Goal: Task Accomplishment & Management: Use online tool/utility

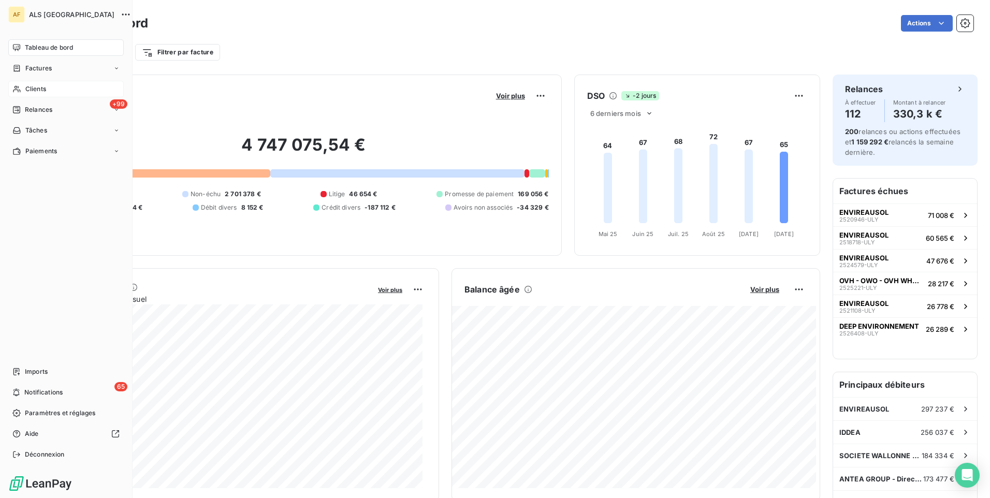
click at [25, 90] on span "Clients" at bounding box center [35, 88] width 21 height 9
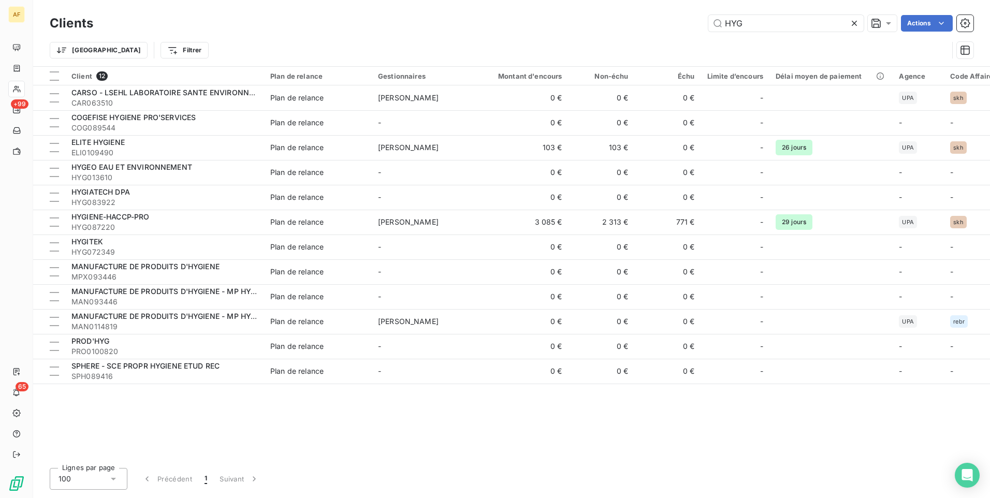
drag, startPoint x: 750, startPoint y: 25, endPoint x: 679, endPoint y: 26, distance: 70.4
click at [682, 24] on div "HYG Actions" at bounding box center [540, 23] width 868 height 17
type input "E"
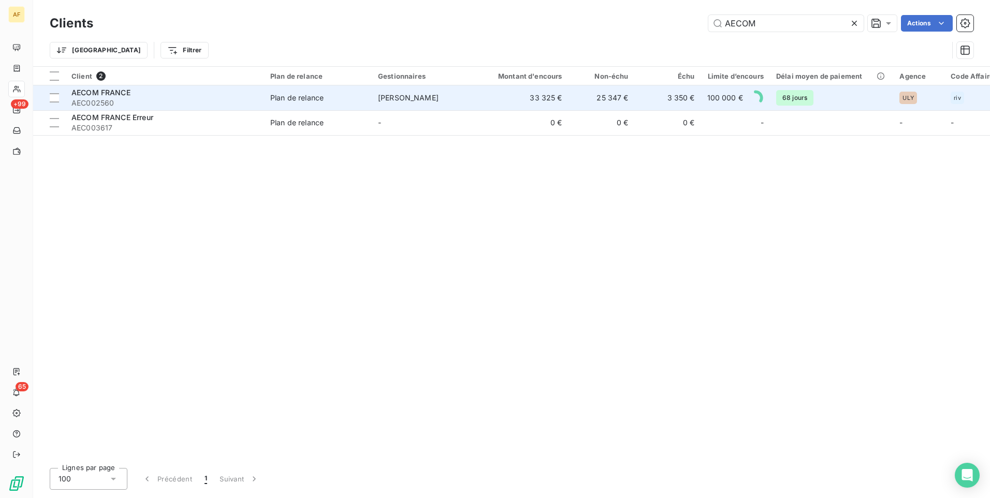
type input "AECOM"
click at [119, 96] on span "AECOM FRANCE" at bounding box center [100, 92] width 59 height 9
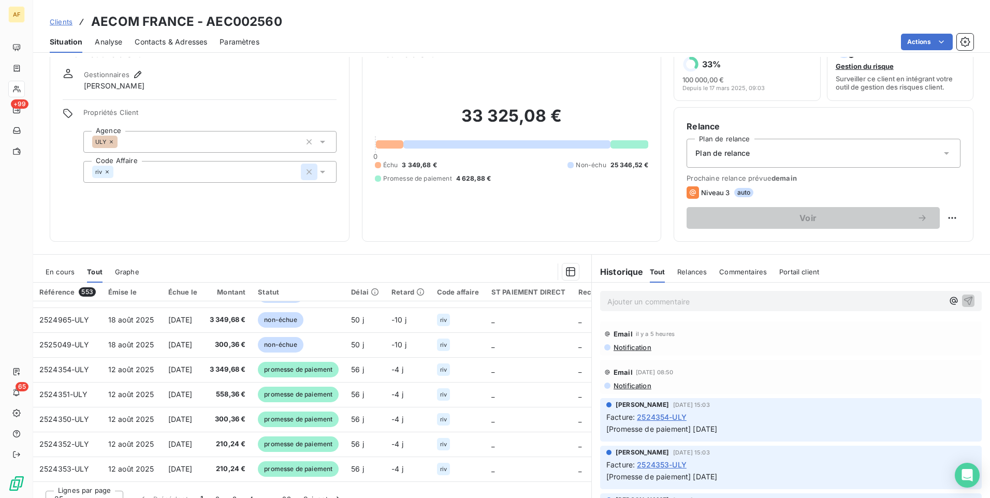
scroll to position [44, 0]
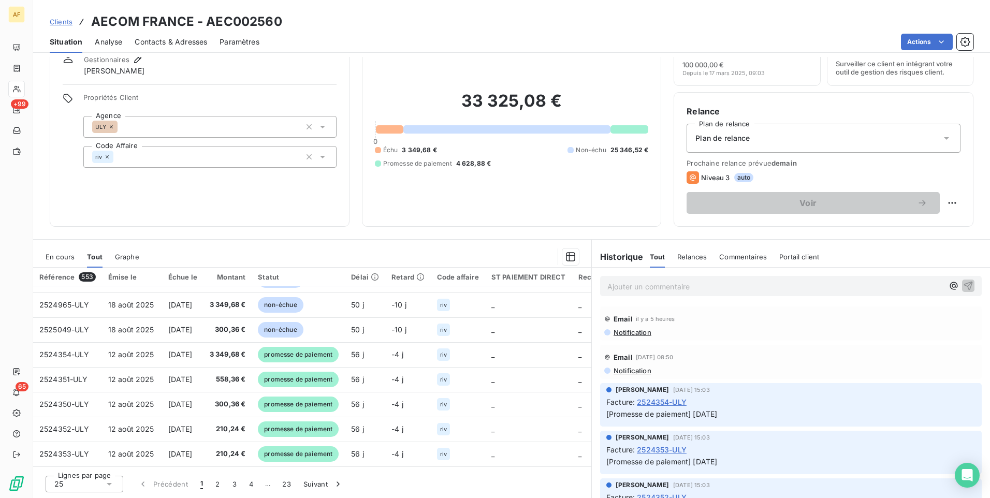
click at [98, 485] on div "25" at bounding box center [85, 484] width 78 height 17
click at [68, 464] on span "100" at bounding box center [72, 464] width 12 height 10
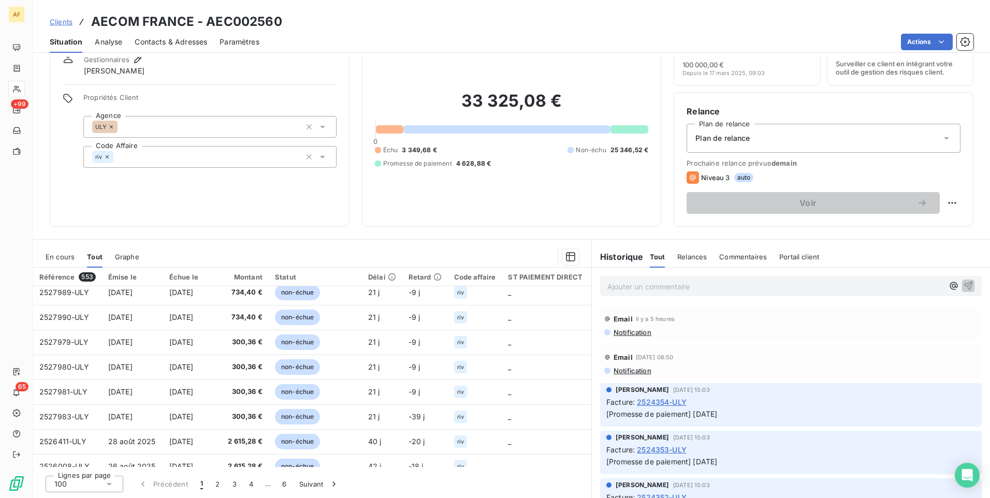
scroll to position [207, 0]
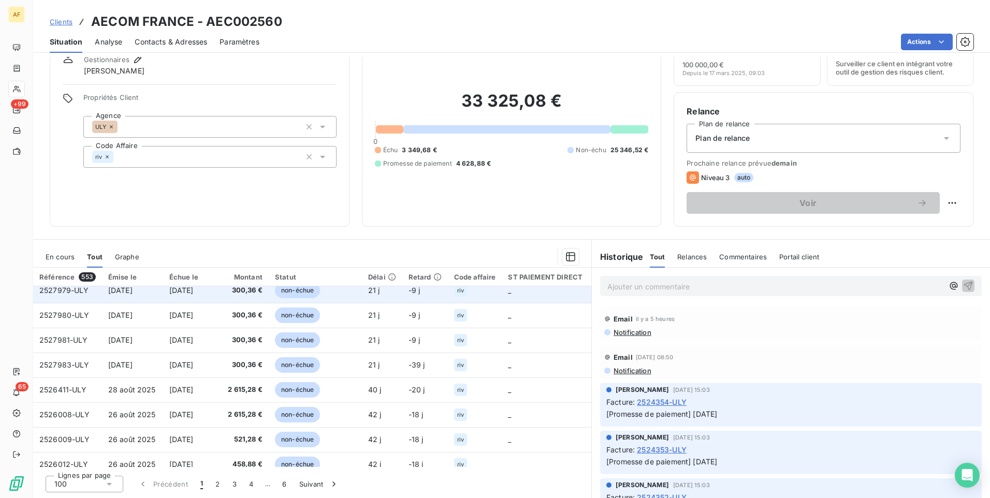
click at [54, 297] on td "2527979-ULY" at bounding box center [67, 290] width 69 height 25
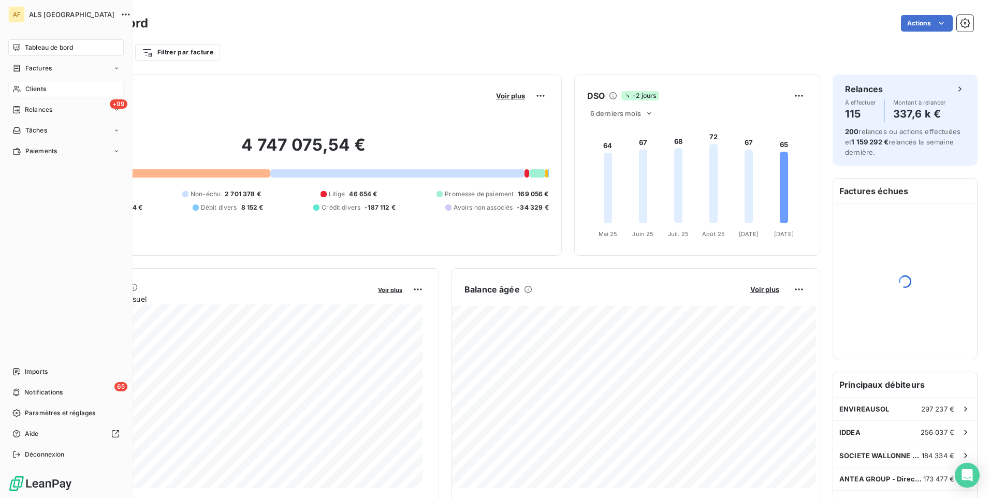
click at [37, 87] on span "Clients" at bounding box center [35, 88] width 21 height 9
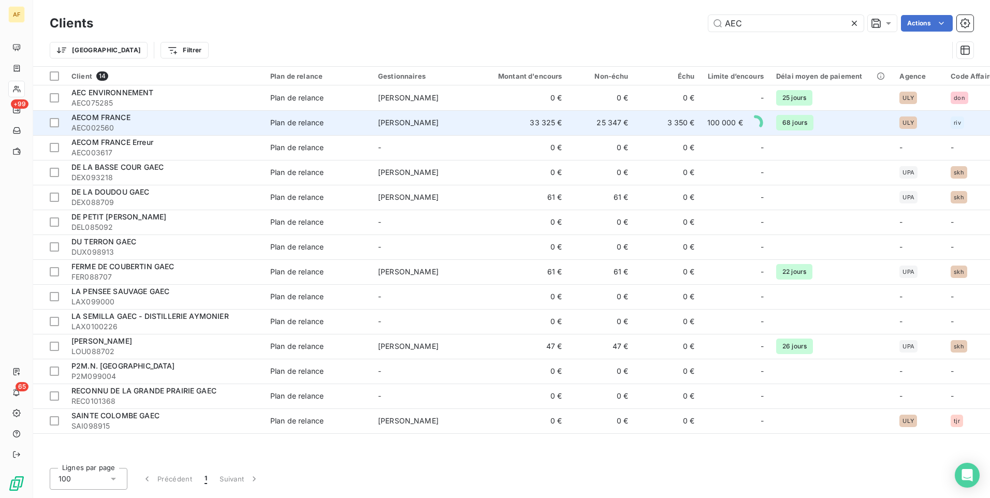
type input "AEC"
click at [131, 124] on span "AEC002560" at bounding box center [164, 128] width 186 height 10
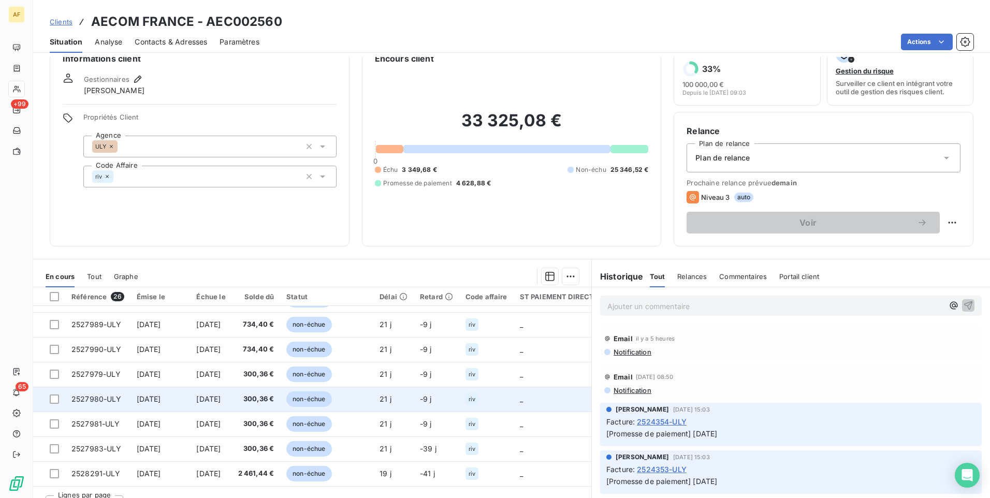
scroll to position [44, 0]
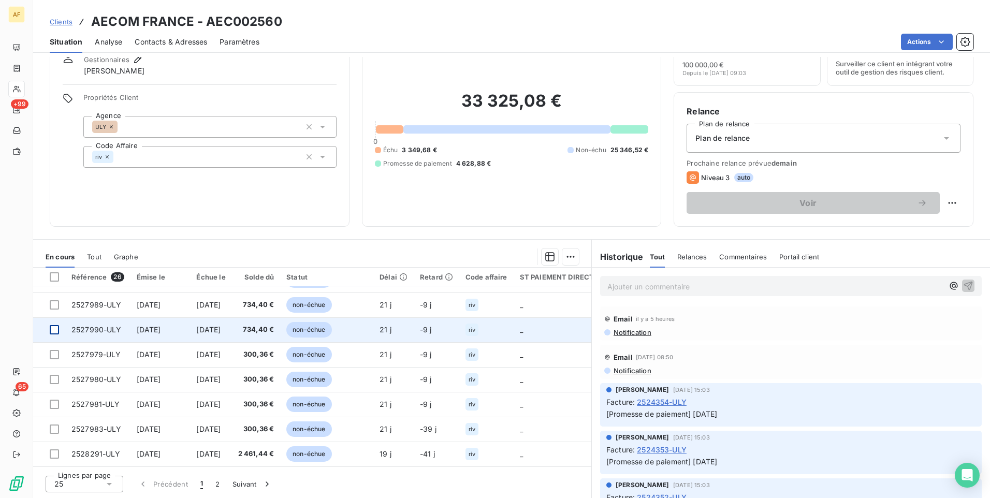
click at [53, 326] on div at bounding box center [54, 329] width 9 height 9
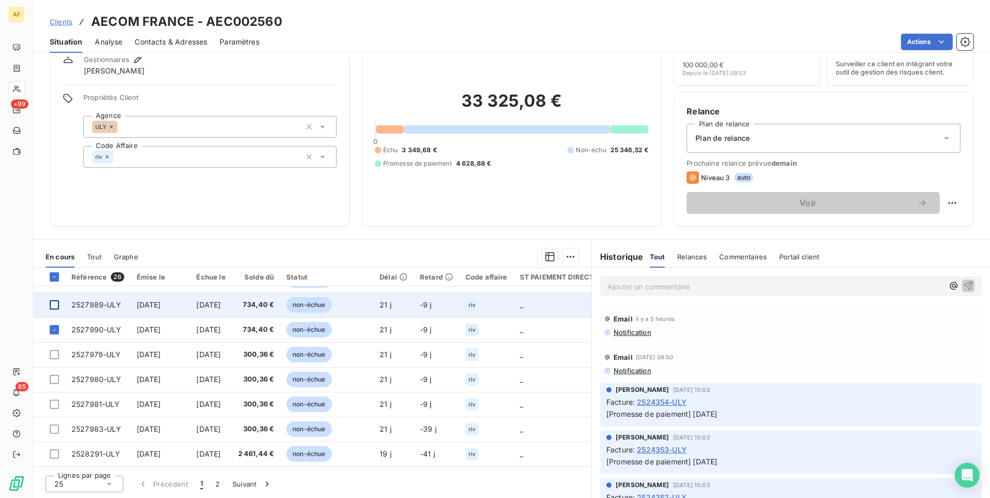
click at [56, 303] on div at bounding box center [54, 304] width 9 height 9
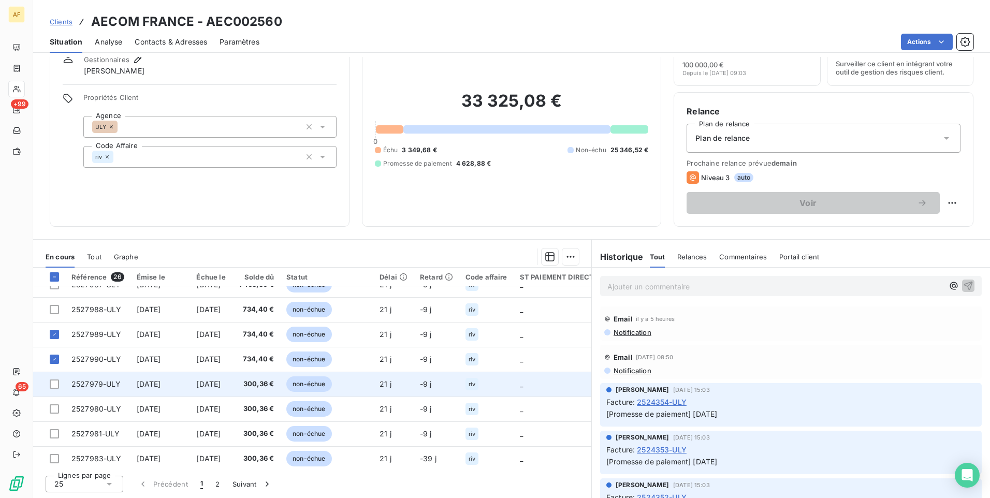
scroll to position [394, 0]
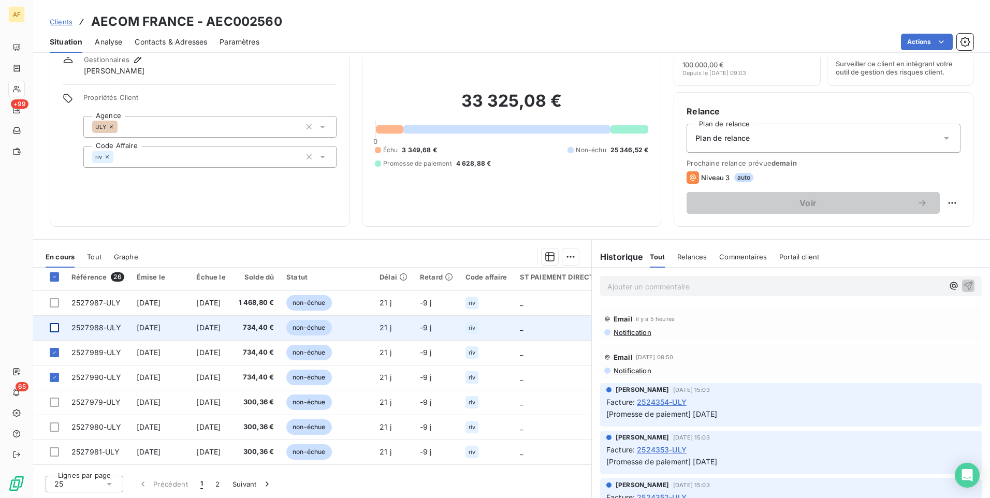
click at [57, 327] on div at bounding box center [54, 327] width 9 height 9
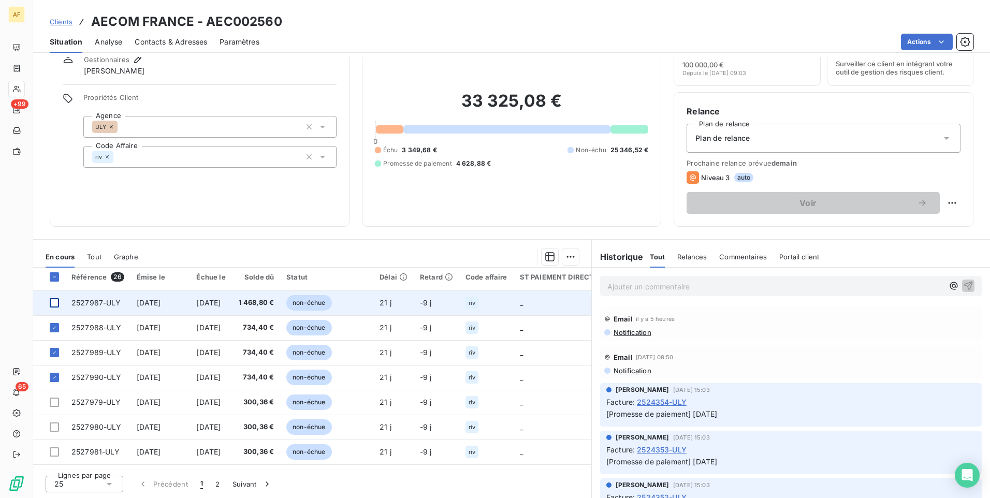
click at [54, 303] on div at bounding box center [54, 302] width 9 height 9
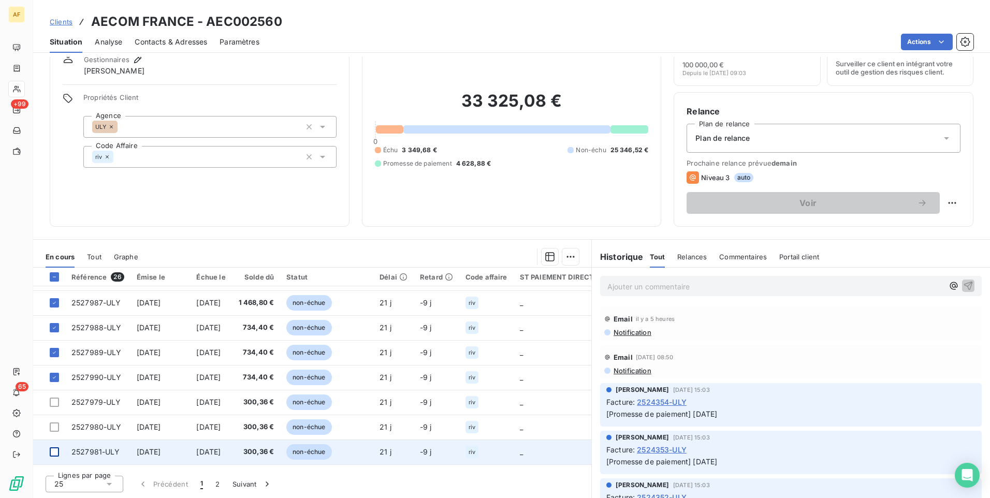
click at [56, 453] on div at bounding box center [54, 451] width 9 height 9
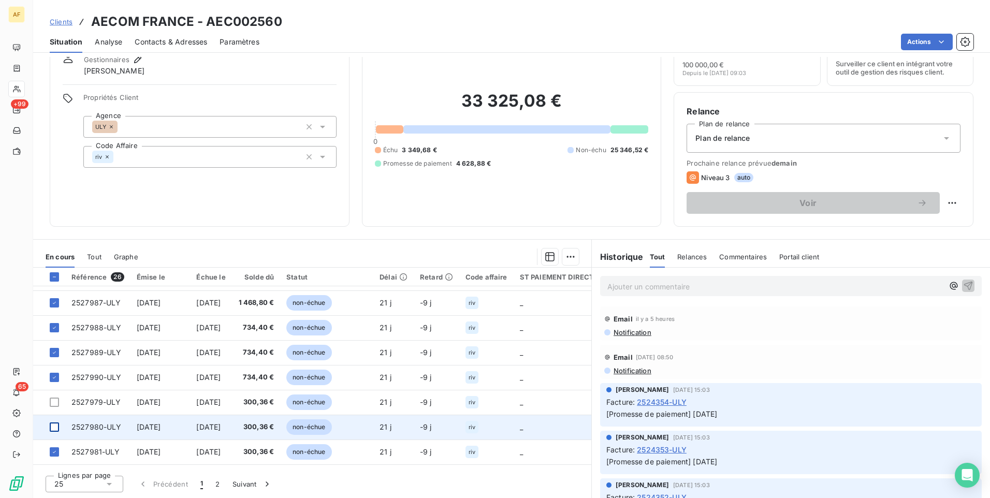
click at [55, 426] on div at bounding box center [54, 427] width 9 height 9
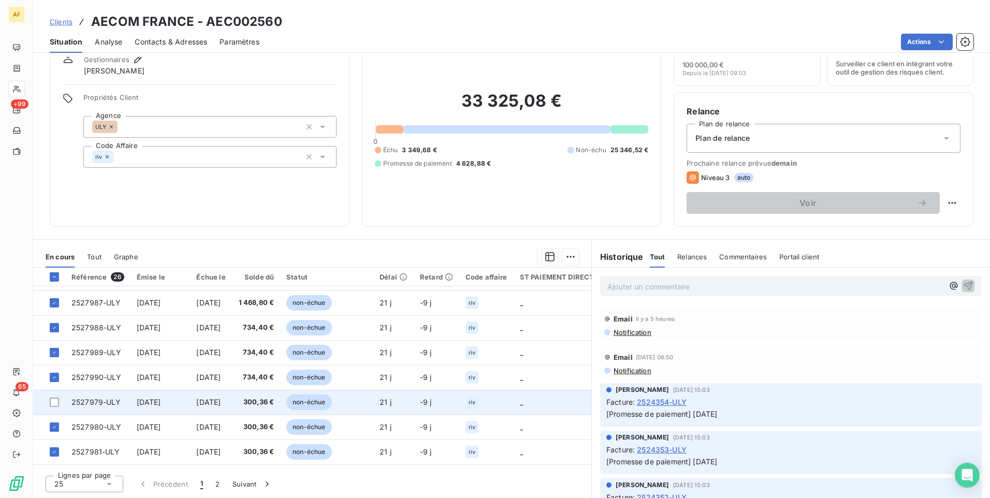
click at [54, 408] on td at bounding box center [49, 402] width 32 height 25
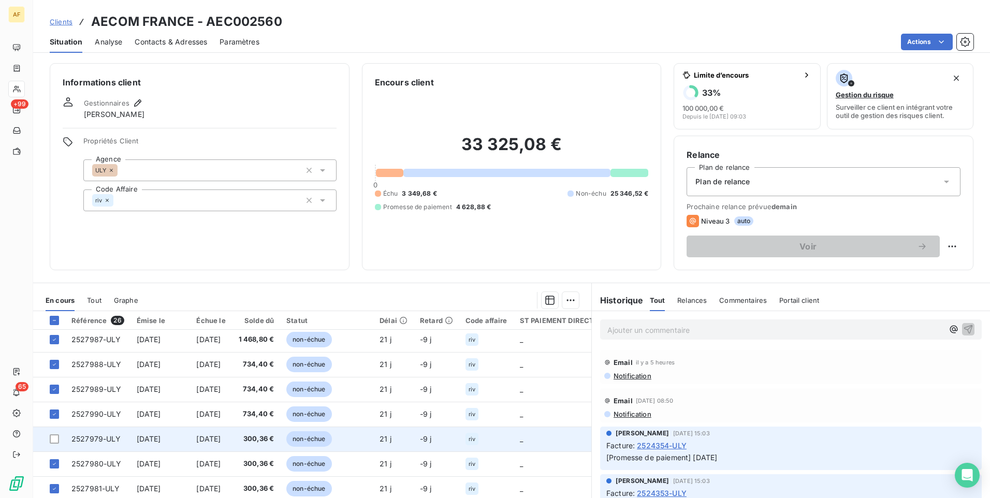
scroll to position [414, 0]
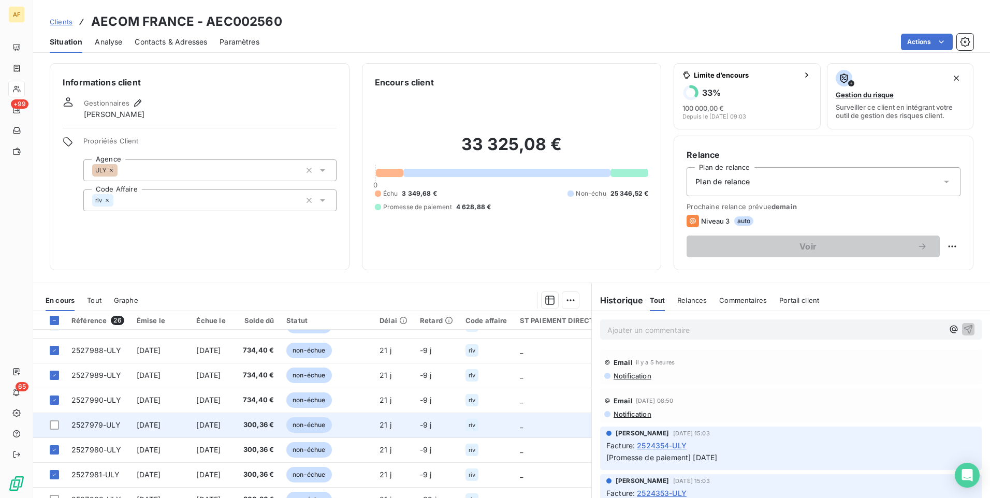
drag, startPoint x: 56, startPoint y: 427, endPoint x: 61, endPoint y: 435, distance: 8.9
click at [56, 427] on div at bounding box center [54, 425] width 9 height 9
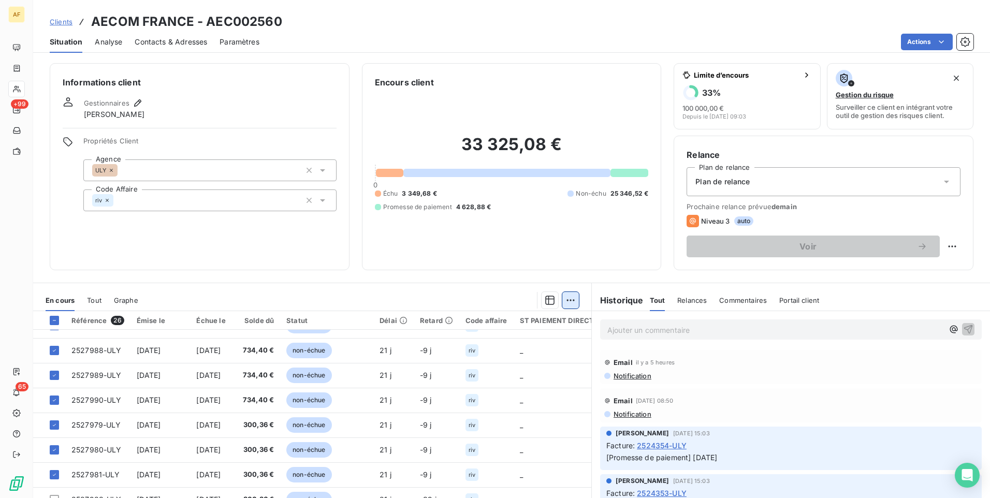
click at [567, 304] on html "AF +99 65 Clients AECOM FRANCE - AEC002560 Situation Analyse Contacts & Adresse…" at bounding box center [495, 249] width 990 height 498
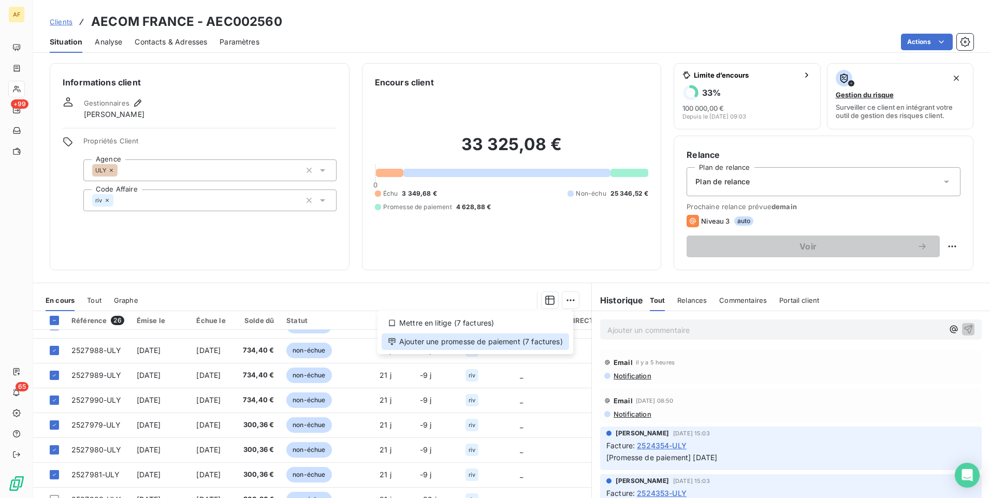
click at [545, 341] on div "Ajouter une promesse de paiement (7 factures)" at bounding box center [475, 342] width 187 height 17
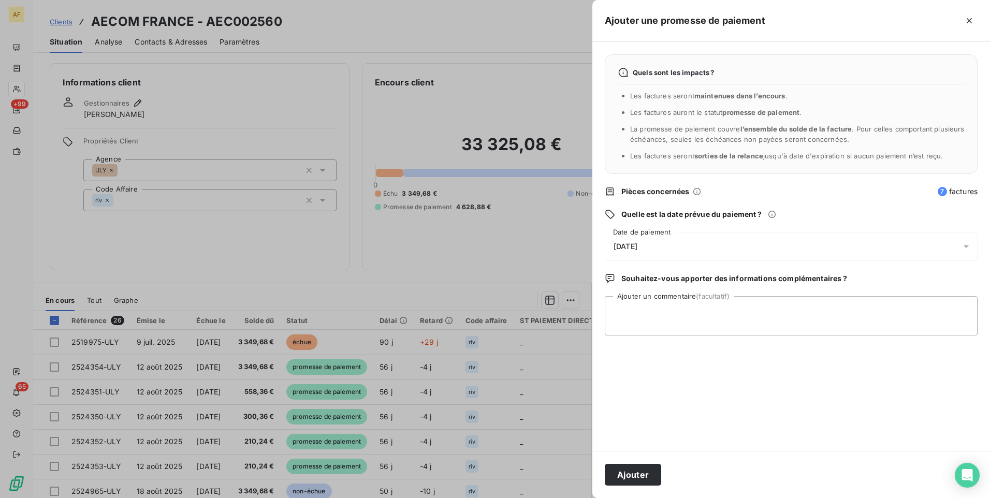
click at [659, 251] on div "08/10/2025" at bounding box center [791, 246] width 373 height 29
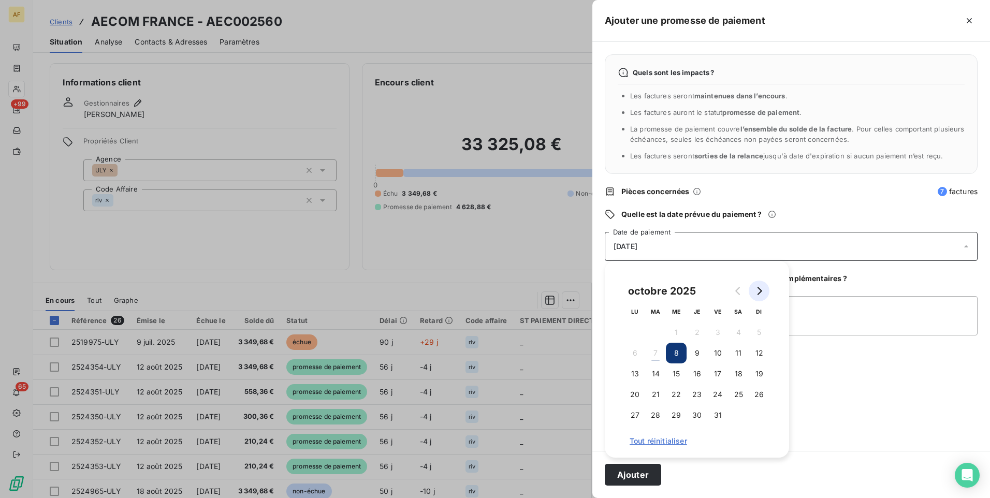
click at [763, 294] on button "Go to next month" at bounding box center [759, 291] width 21 height 21
click at [738, 396] on button "22" at bounding box center [738, 394] width 21 height 21
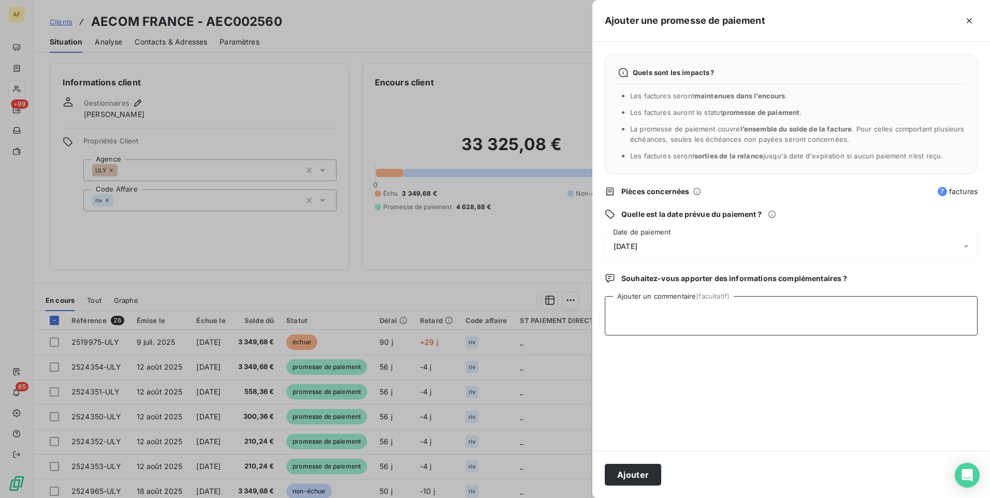
click at [822, 329] on textarea "Ajouter un commentaire (facultatif)" at bounding box center [791, 315] width 373 height 39
type textarea "15/11/2025"
click at [647, 481] on button "Ajouter" at bounding box center [633, 475] width 56 height 22
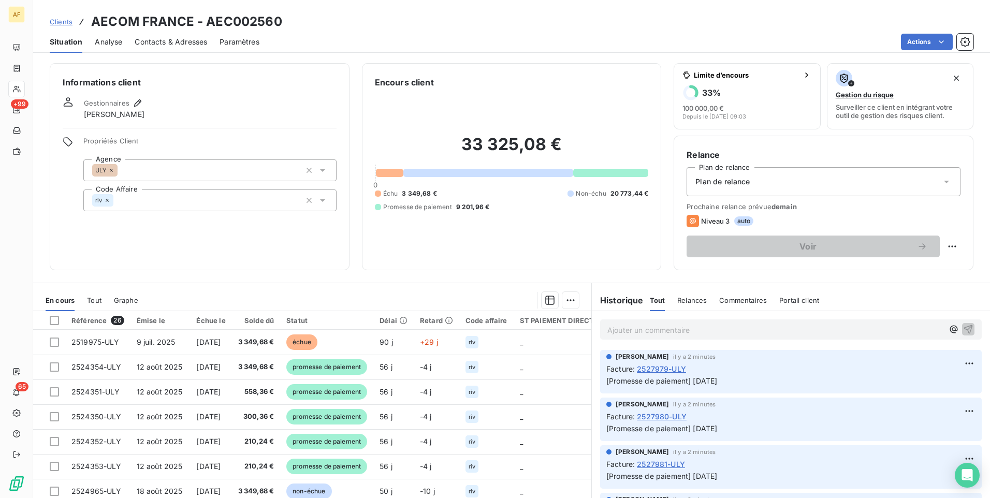
click at [59, 23] on span "Clients" at bounding box center [61, 22] width 23 height 8
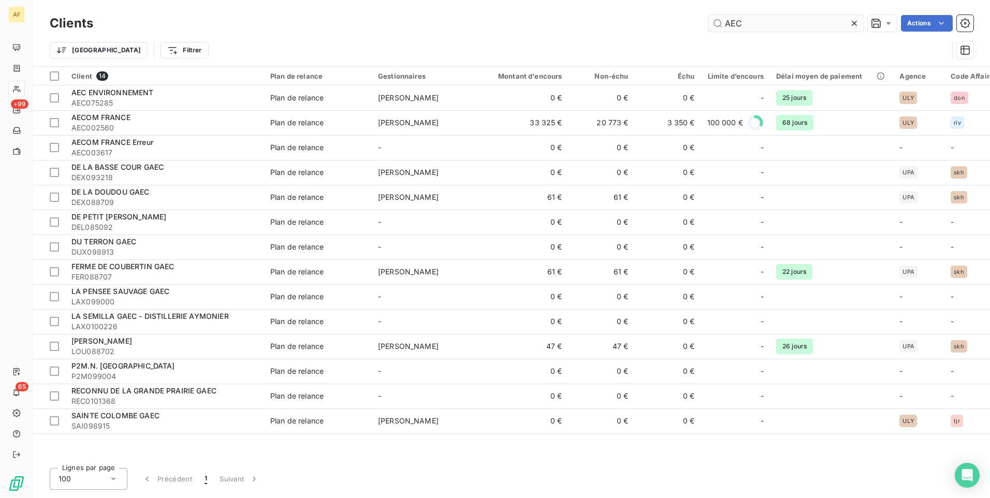
drag, startPoint x: 780, startPoint y: 21, endPoint x: 723, endPoint y: 23, distance: 57.0
click at [723, 23] on input "AEC" at bounding box center [785, 23] width 155 height 17
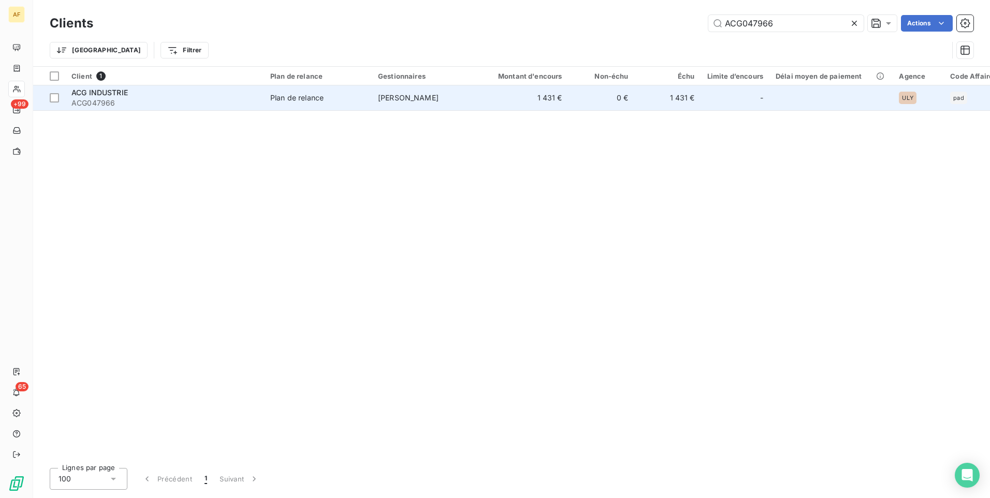
type input "ACG047966"
click at [96, 92] on span "ACG INDUSTRIE" at bounding box center [99, 92] width 56 height 9
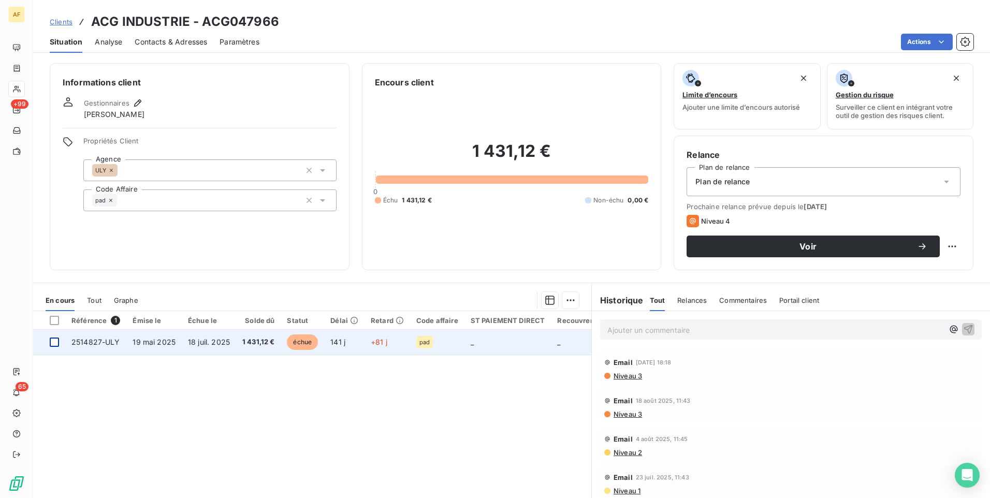
click at [56, 342] on div at bounding box center [54, 342] width 9 height 9
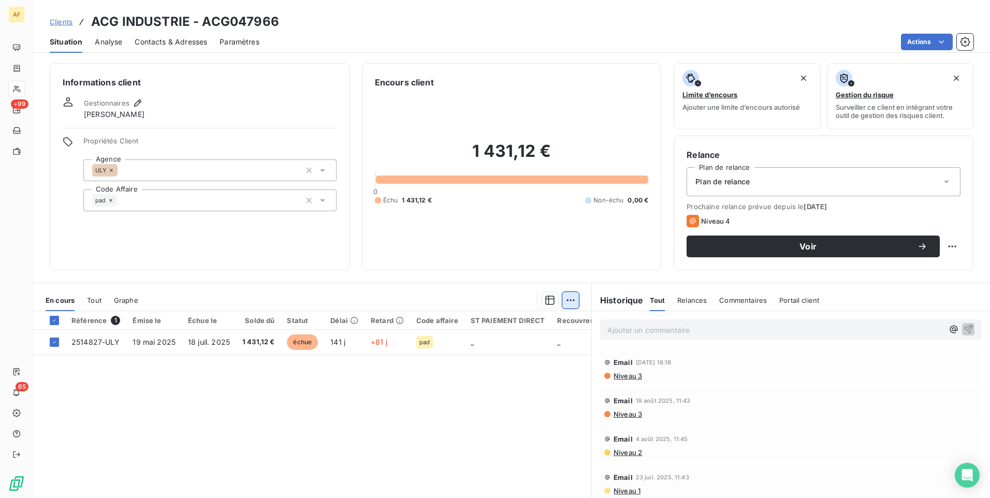
click at [562, 301] on html "AF +99 65 Clients ACG INDUSTRIE - ACG047966 Situation Analyse Contacts & Adress…" at bounding box center [495, 249] width 990 height 498
click at [519, 344] on div "Ajouter une promesse de paiement (1 facture)" at bounding box center [478, 342] width 183 height 17
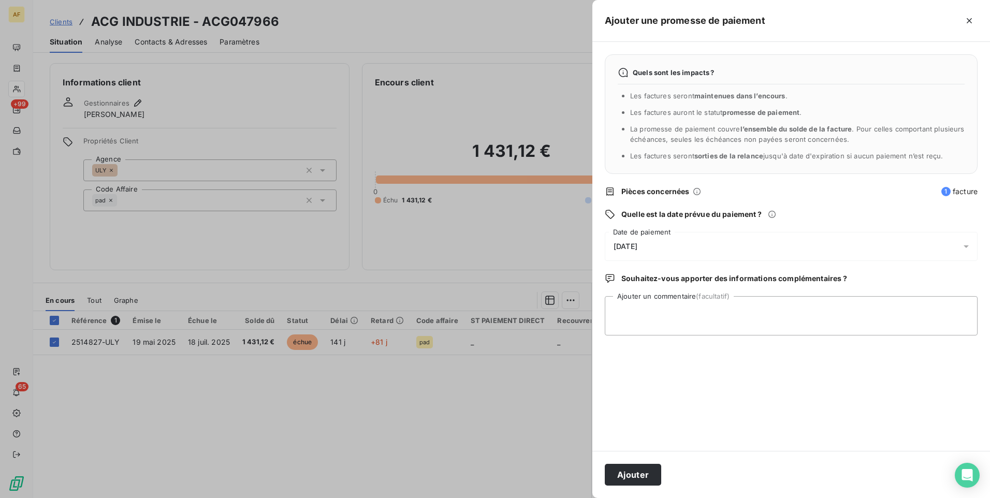
click at [741, 244] on div "08/10/2025" at bounding box center [791, 246] width 373 height 29
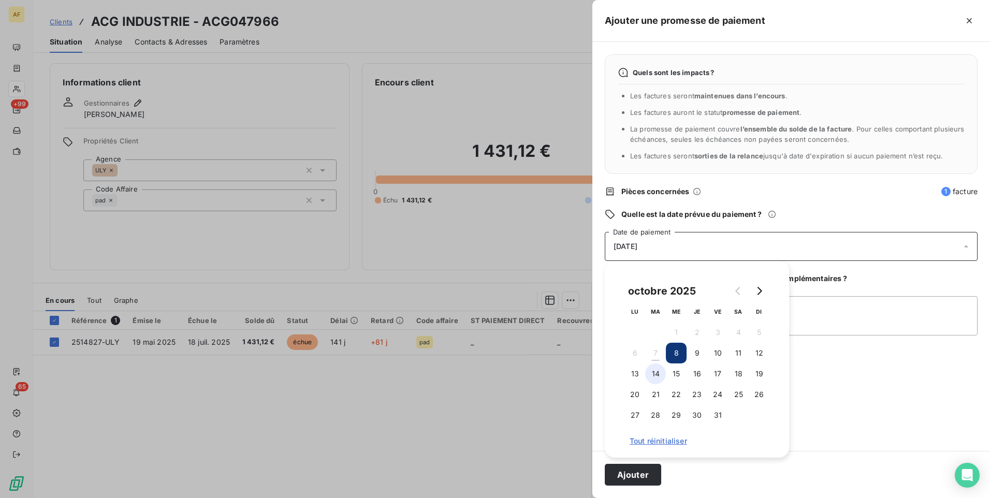
click at [656, 369] on button "14" at bounding box center [655, 374] width 21 height 21
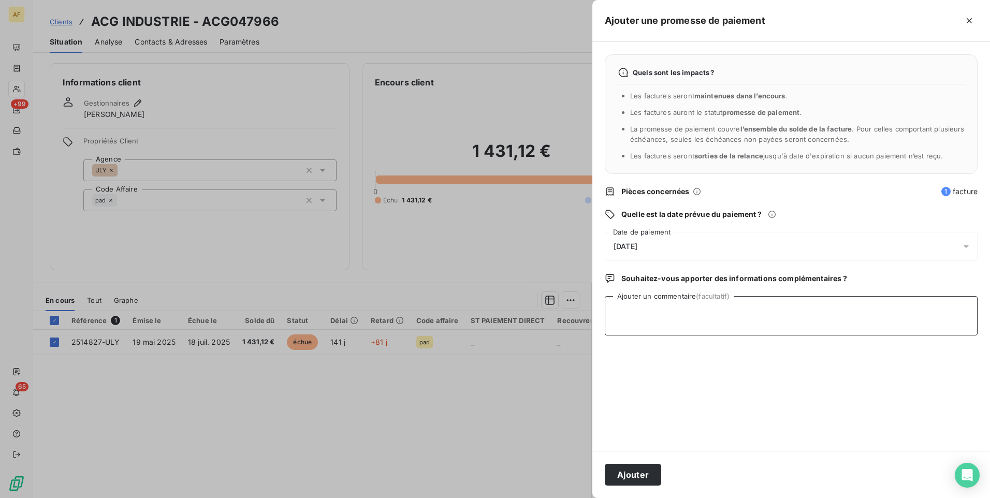
click at [789, 317] on textarea "Ajouter un commentaire (facultatif)" at bounding box center [791, 315] width 373 height 39
type textarea "07/10/2025"
click at [648, 480] on button "Ajouter" at bounding box center [633, 475] width 56 height 22
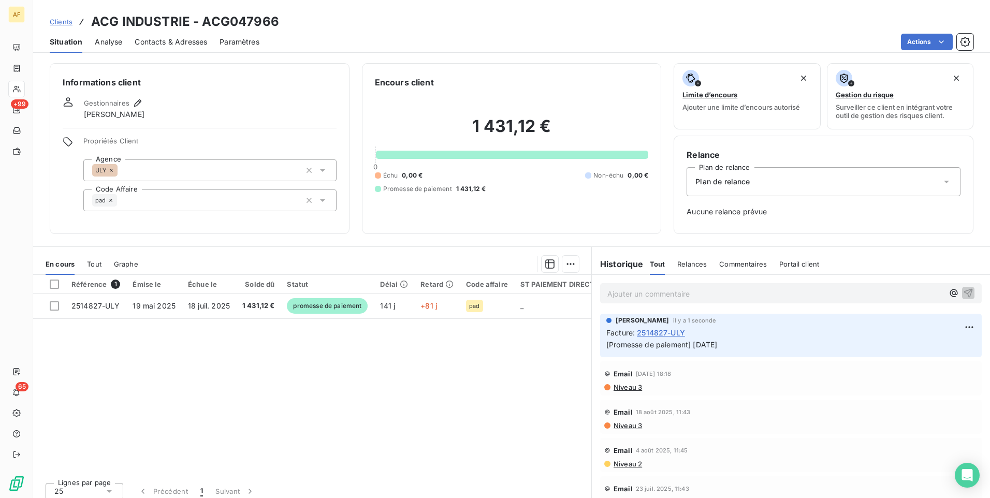
click at [61, 24] on span "Clients" at bounding box center [61, 22] width 23 height 8
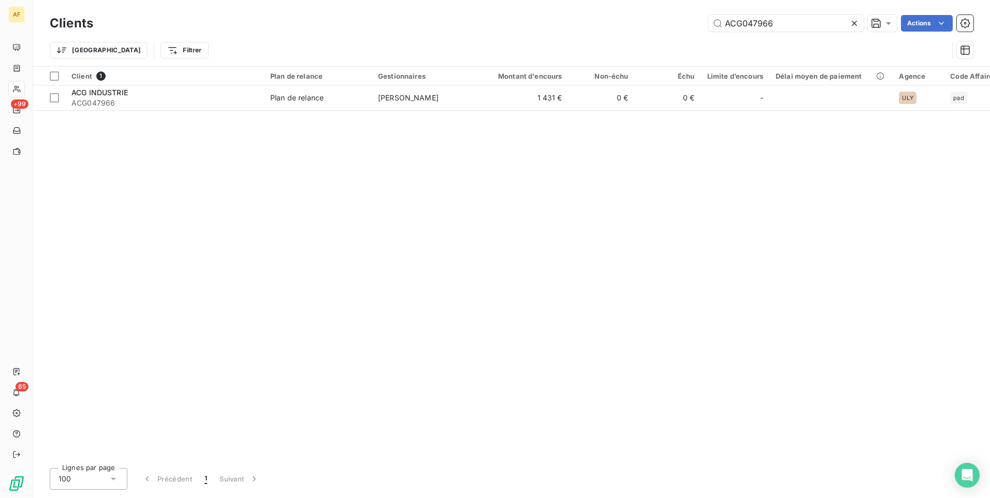
drag, startPoint x: 783, startPoint y: 27, endPoint x: 667, endPoint y: 27, distance: 116.0
click at [676, 27] on div "ACG047966 Actions" at bounding box center [540, 23] width 868 height 17
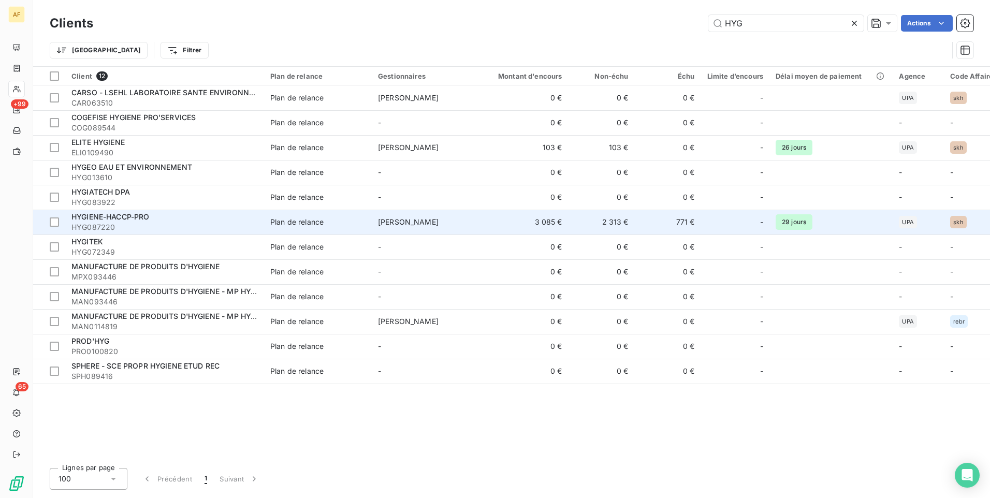
type input "HYG"
click at [142, 220] on span "HYGIENE-HACCP-PRO" at bounding box center [110, 216] width 78 height 9
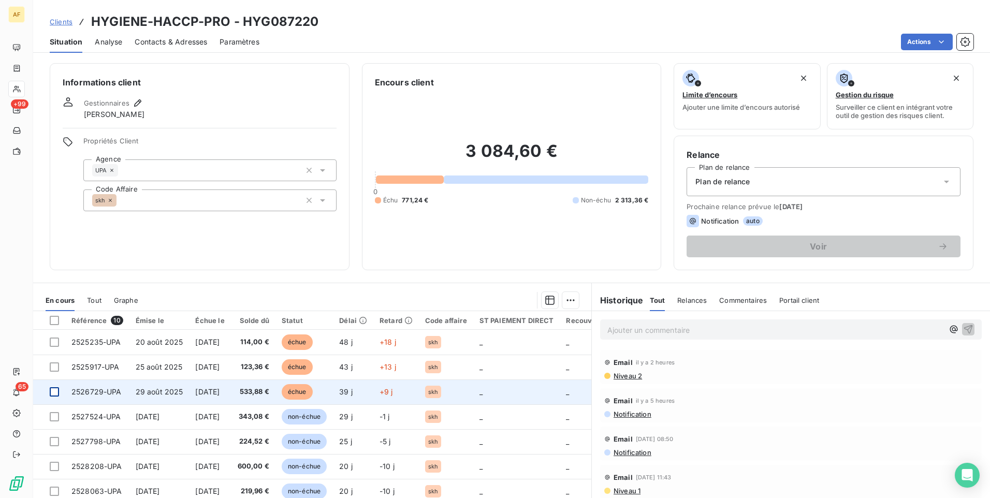
click at [54, 395] on div at bounding box center [54, 391] width 9 height 9
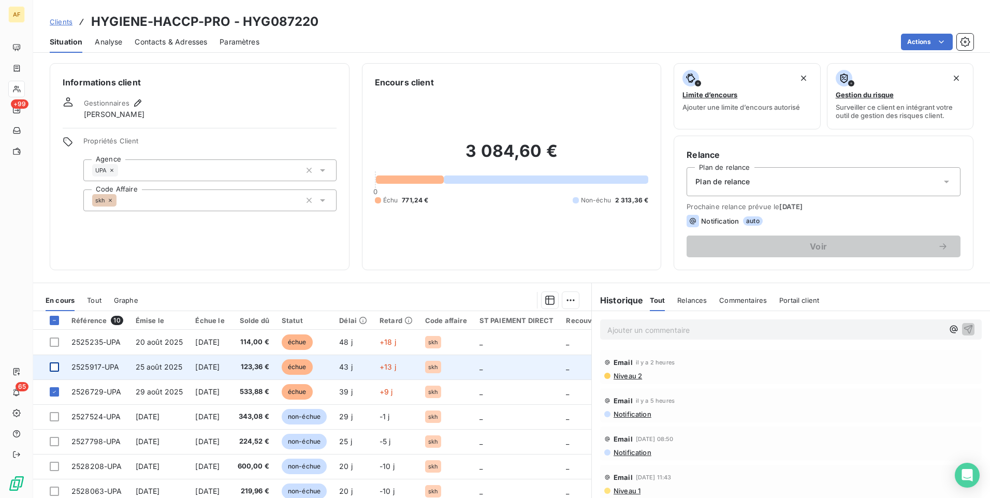
click at [53, 368] on div at bounding box center [54, 367] width 9 height 9
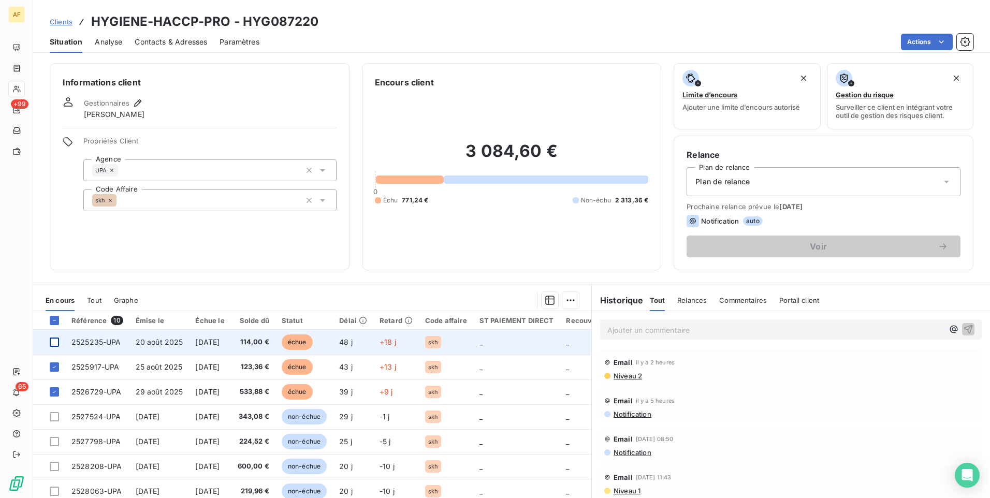
click at [52, 342] on div at bounding box center [54, 342] width 9 height 9
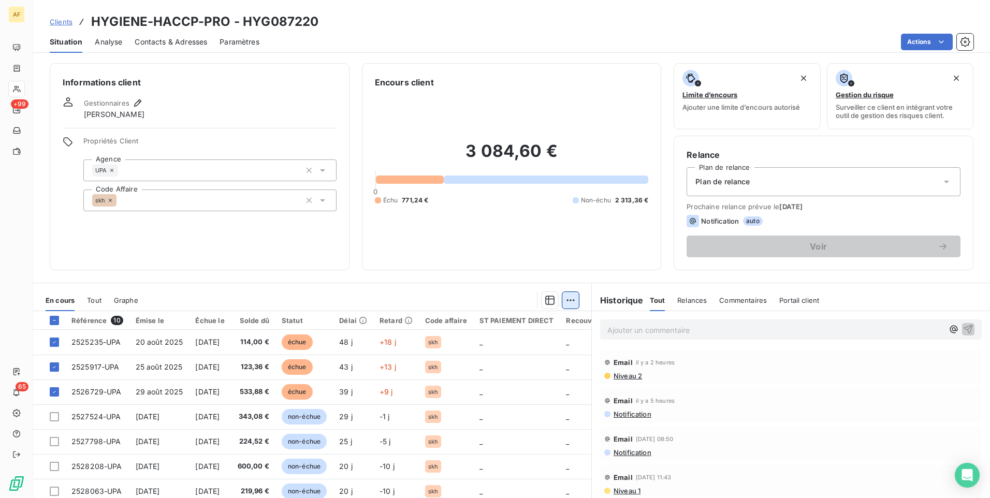
click at [563, 300] on html "AF +99 65 Clients HYGIENE-HACCP-PRO - HYG087220 Situation Analyse Contacts & Ad…" at bounding box center [495, 249] width 990 height 498
click at [508, 342] on div "Ajouter une promesse de paiement (3 factures)" at bounding box center [475, 342] width 188 height 17
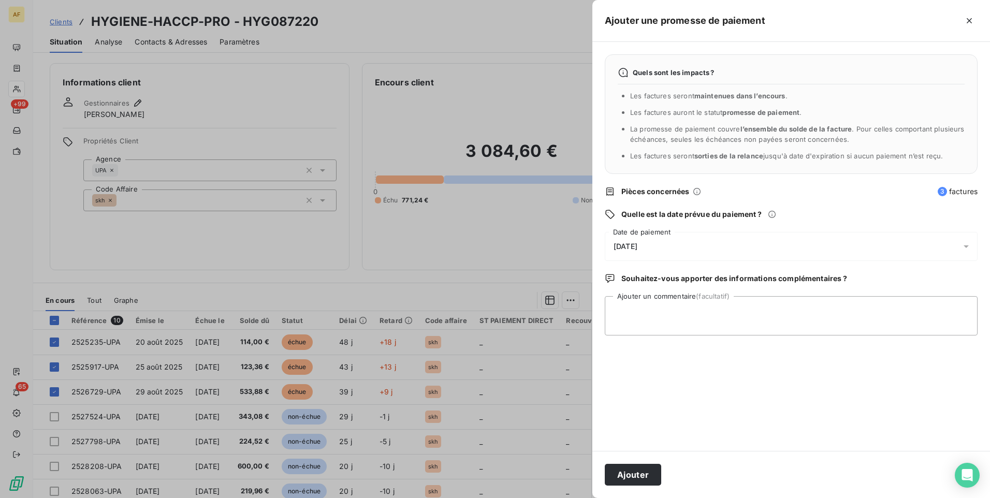
click at [685, 247] on div "08/10/2025" at bounding box center [791, 246] width 373 height 29
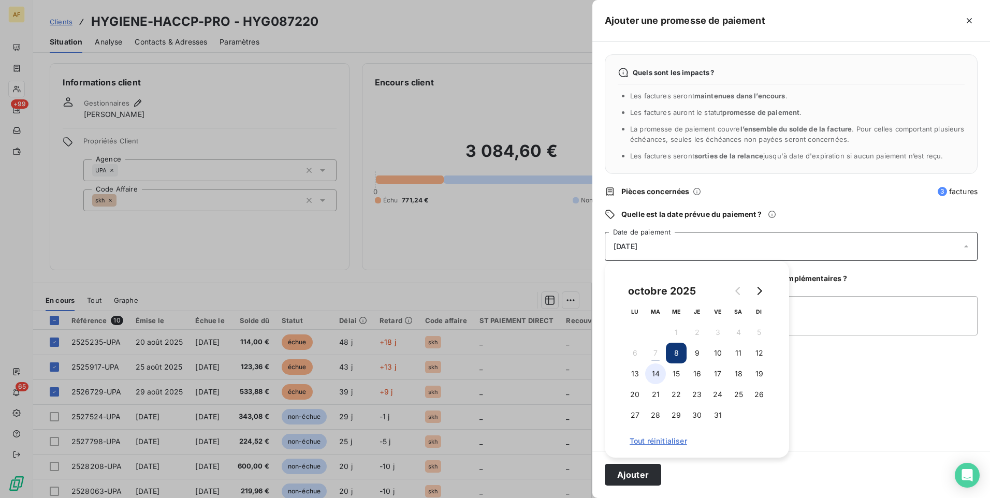
click at [659, 372] on button "14" at bounding box center [655, 374] width 21 height 21
click at [820, 319] on textarea "Ajouter un commentaire (facultatif)" at bounding box center [791, 315] width 373 height 39
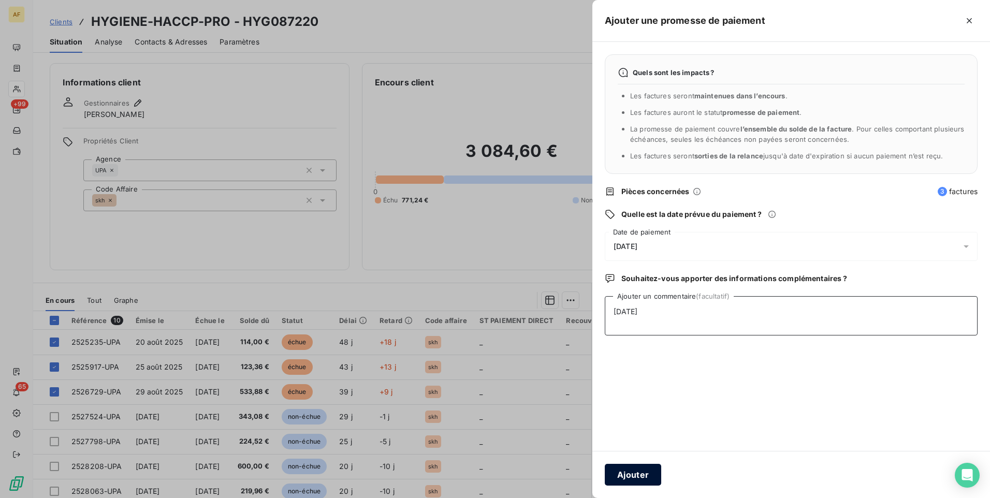
type textarea "07/10/2025"
click at [651, 471] on button "Ajouter" at bounding box center [633, 475] width 56 height 22
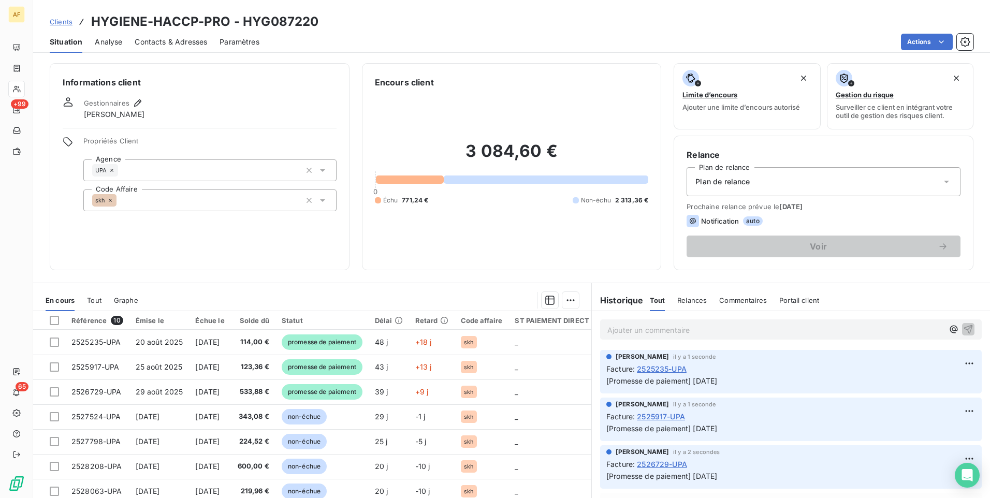
drag, startPoint x: 64, startPoint y: 23, endPoint x: 77, endPoint y: 28, distance: 13.5
click at [64, 23] on span "Clients" at bounding box center [61, 22] width 23 height 8
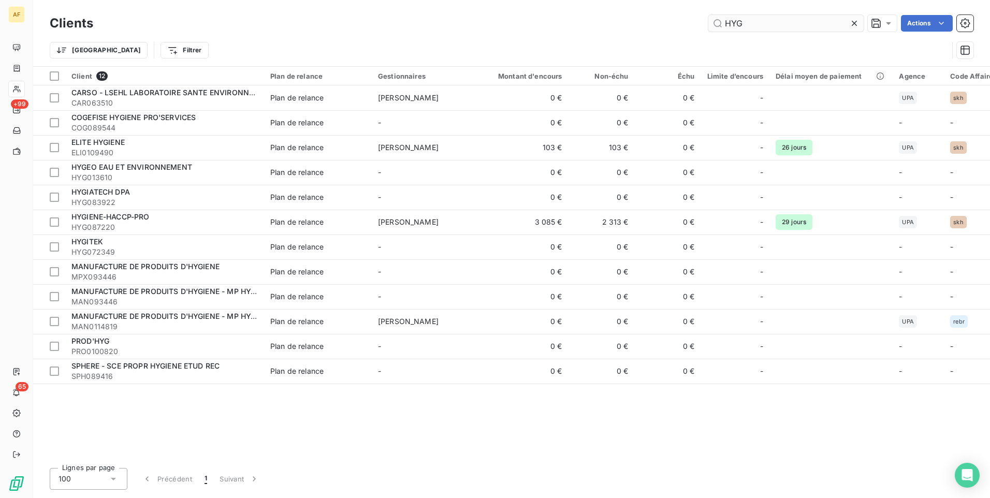
drag, startPoint x: 766, startPoint y: 21, endPoint x: 714, endPoint y: 24, distance: 52.9
click at [714, 24] on input "HYG" at bounding box center [785, 23] width 155 height 17
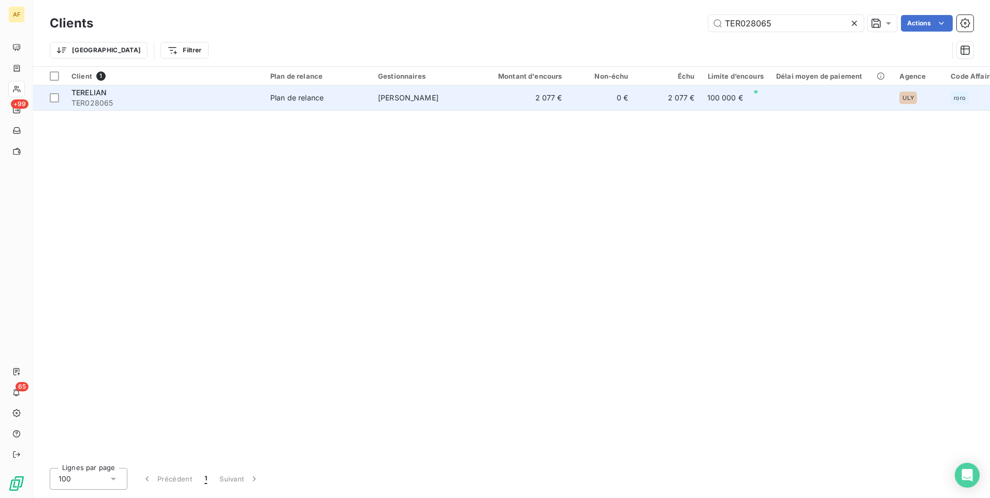
type input "TER028065"
click at [86, 92] on span "TERELIAN" at bounding box center [88, 92] width 35 height 9
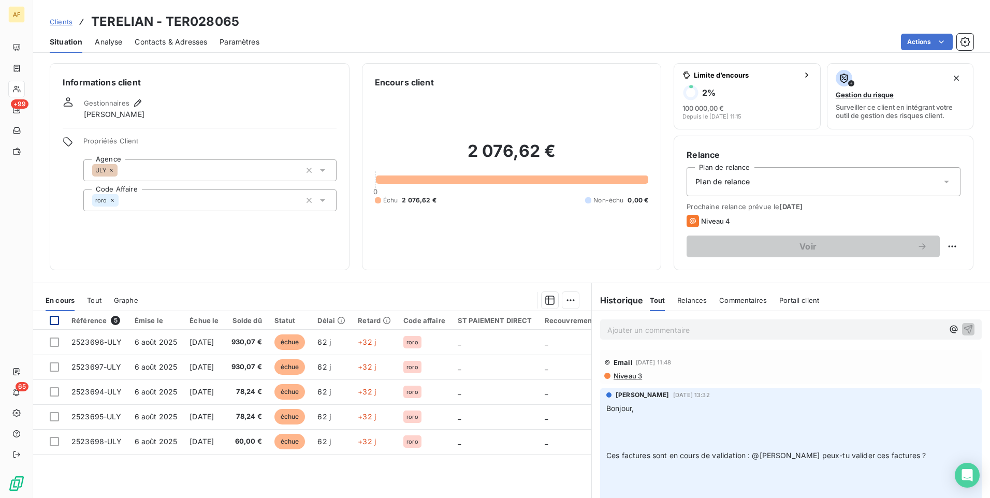
click at [55, 323] on div at bounding box center [54, 320] width 9 height 9
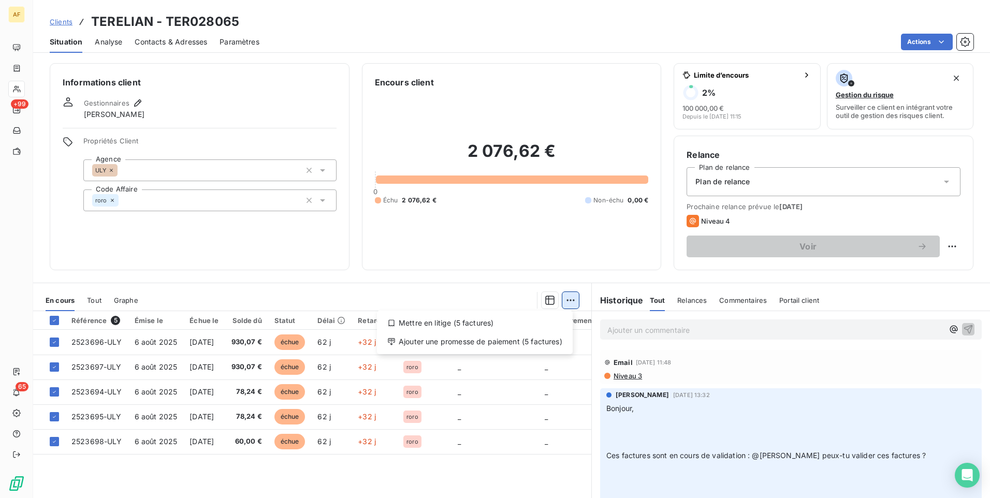
click at [566, 302] on html "AF +99 65 Clients TERELIAN - TER028065 Situation Analyse Contacts & Adresses Pa…" at bounding box center [495, 249] width 990 height 498
click at [491, 345] on div "Ajouter une promesse de paiement (5 factures)" at bounding box center [474, 342] width 187 height 17
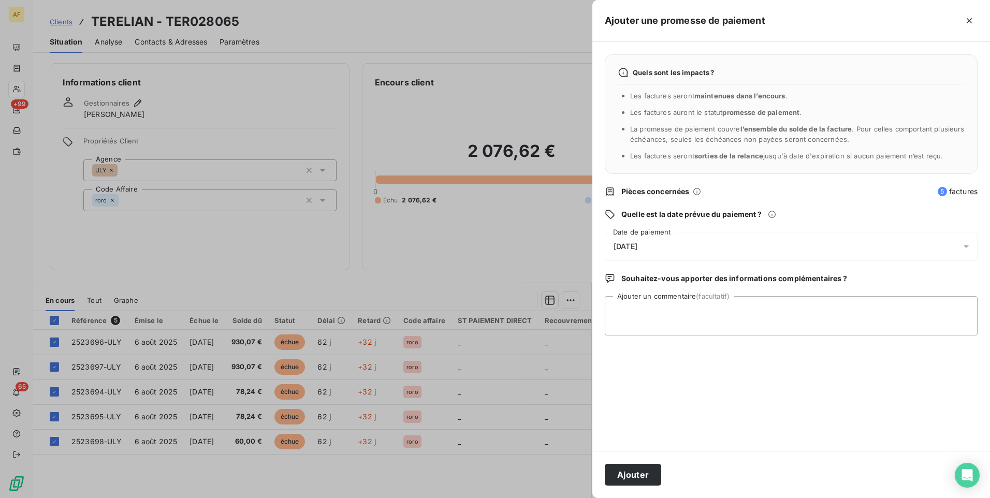
click at [670, 247] on div "08/10/2025" at bounding box center [791, 246] width 373 height 29
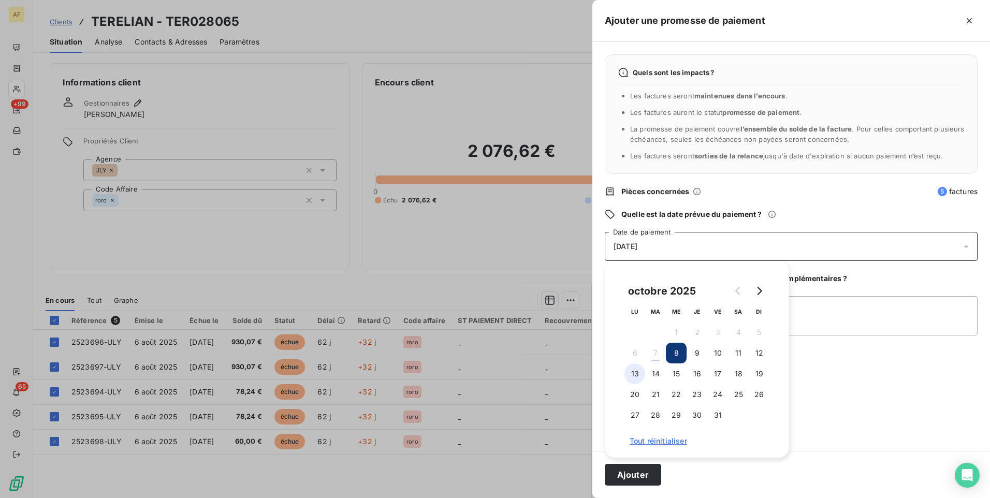
click at [635, 375] on button "13" at bounding box center [635, 374] width 21 height 21
click at [835, 438] on div "Quels sont les impacts ? Les factures seront maintenues dans l’encours . Les fa…" at bounding box center [791, 246] width 398 height 409
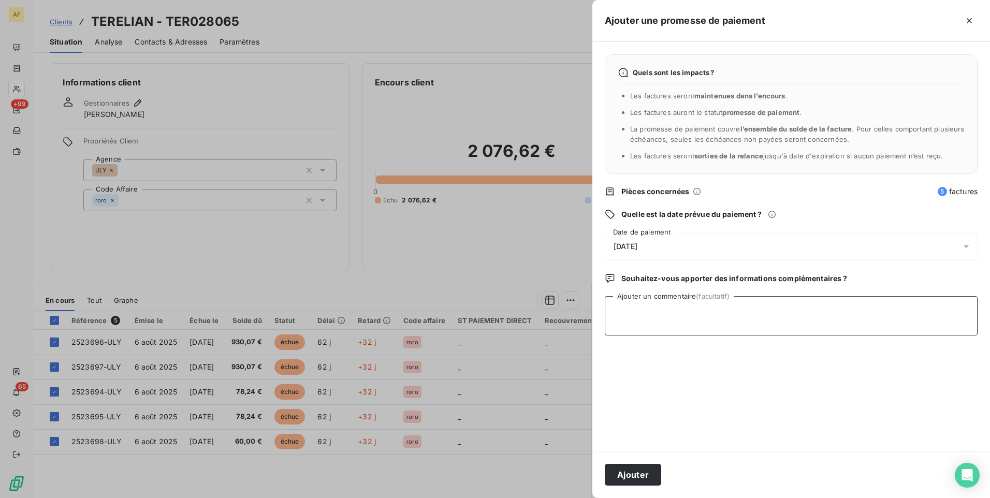
click at [685, 324] on textarea "Ajouter un commentaire (facultatif)" at bounding box center [791, 315] width 373 height 39
type textarea "13/10/2025"
click at [649, 476] on button "Ajouter" at bounding box center [633, 475] width 56 height 22
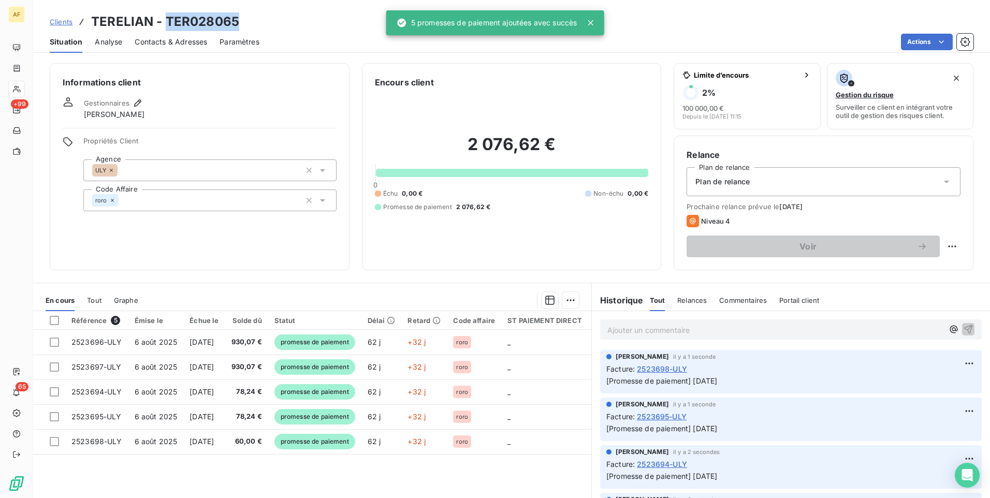
drag, startPoint x: 167, startPoint y: 21, endPoint x: 249, endPoint y: 26, distance: 81.5
click at [249, 26] on div "Clients TERELIAN - TER028065" at bounding box center [511, 21] width 957 height 19
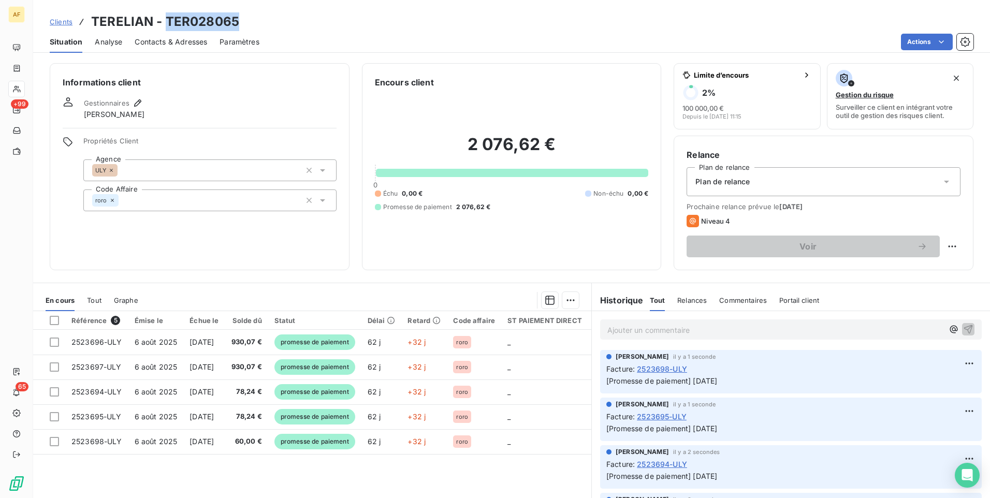
drag, startPoint x: 249, startPoint y: 26, endPoint x: 228, endPoint y: 22, distance: 21.2
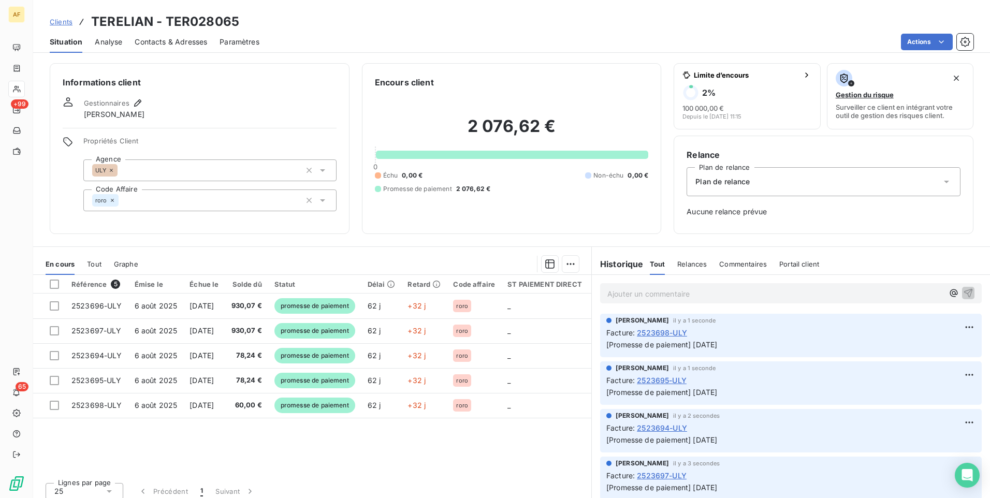
drag, startPoint x: 228, startPoint y: 22, endPoint x: 42, endPoint y: 229, distance: 278.7
click at [42, 229] on div "Informations client Gestionnaires Robin RODRIGUEZ Propriétés Client Agence ULY …" at bounding box center [511, 148] width 957 height 171
drag, startPoint x: 165, startPoint y: 20, endPoint x: 237, endPoint y: 21, distance: 72.0
click at [237, 21] on h3 "TERELIAN - TER028065" at bounding box center [165, 21] width 148 height 19
copy h3 "TER028065"
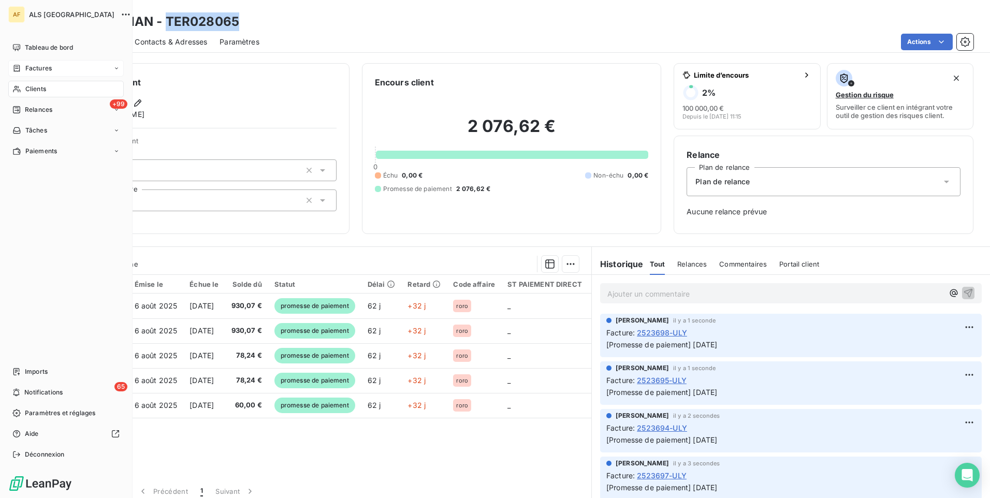
click at [42, 68] on span "Factures" at bounding box center [38, 68] width 26 height 9
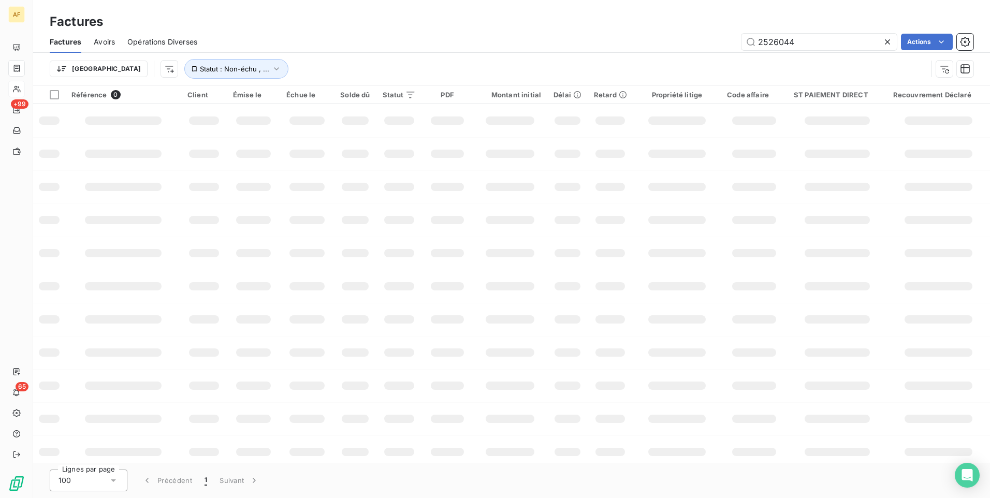
drag, startPoint x: 807, startPoint y: 44, endPoint x: 662, endPoint y: 54, distance: 145.3
click at [663, 47] on div "2526044 Actions" at bounding box center [592, 42] width 764 height 17
click at [799, 45] on input "2524486" at bounding box center [819, 42] width 155 height 17
type input "2524486"
drag, startPoint x: 817, startPoint y: 43, endPoint x: 720, endPoint y: 43, distance: 96.8
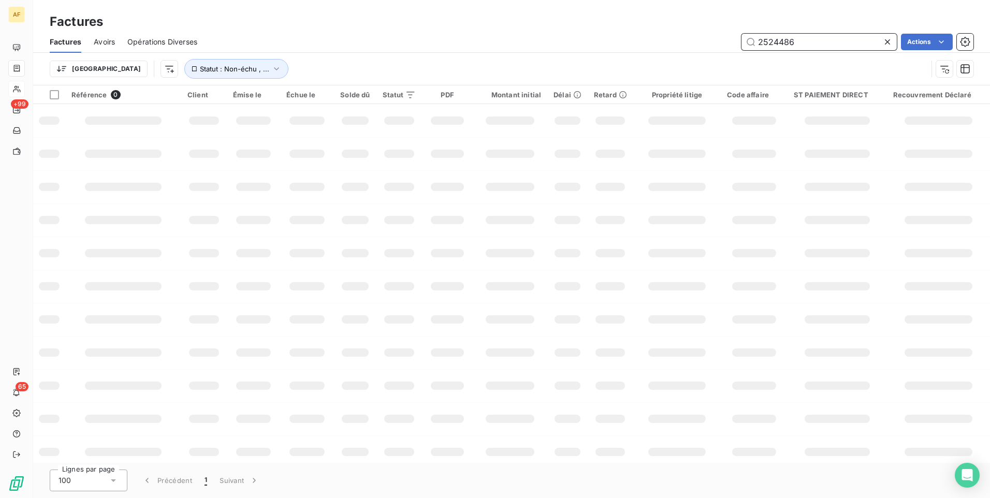
click at [720, 42] on div "2524486 Actions" at bounding box center [592, 42] width 764 height 17
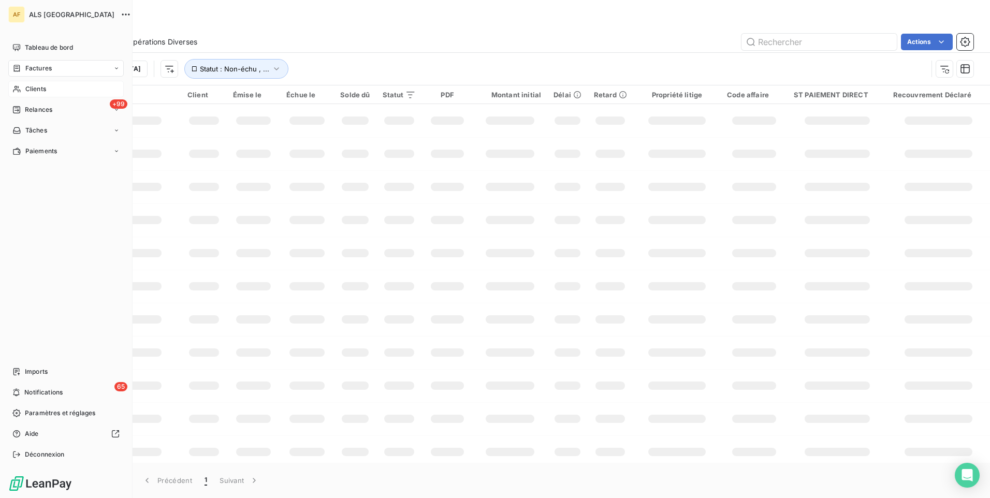
click at [32, 85] on span "Clients" at bounding box center [35, 88] width 21 height 9
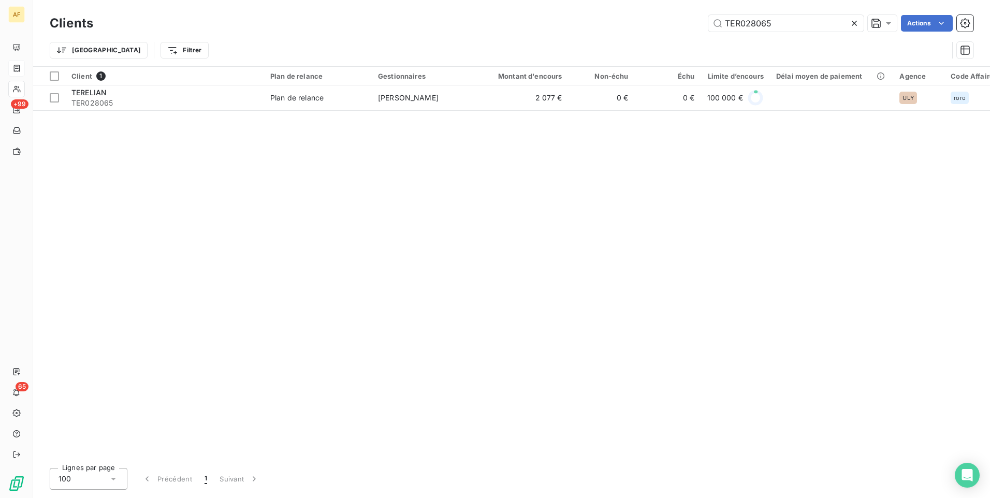
click at [856, 25] on icon at bounding box center [854, 23] width 10 height 10
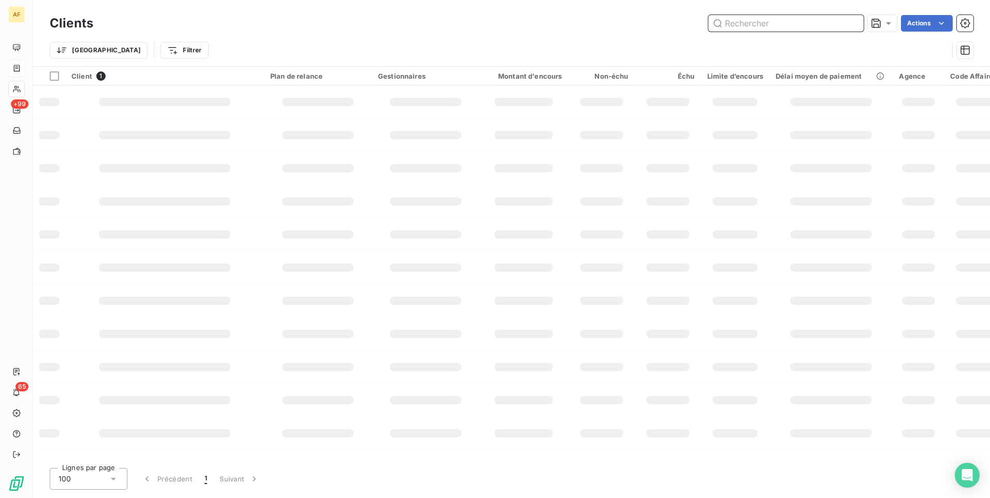
click at [737, 22] on input "text" at bounding box center [785, 23] width 155 height 17
type input "PAPREC"
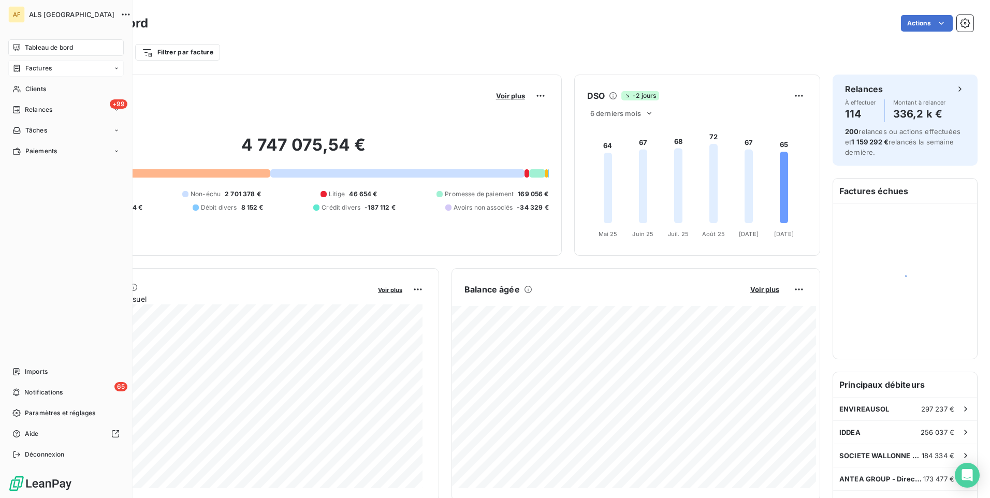
click at [41, 70] on span "Factures" at bounding box center [38, 68] width 26 height 9
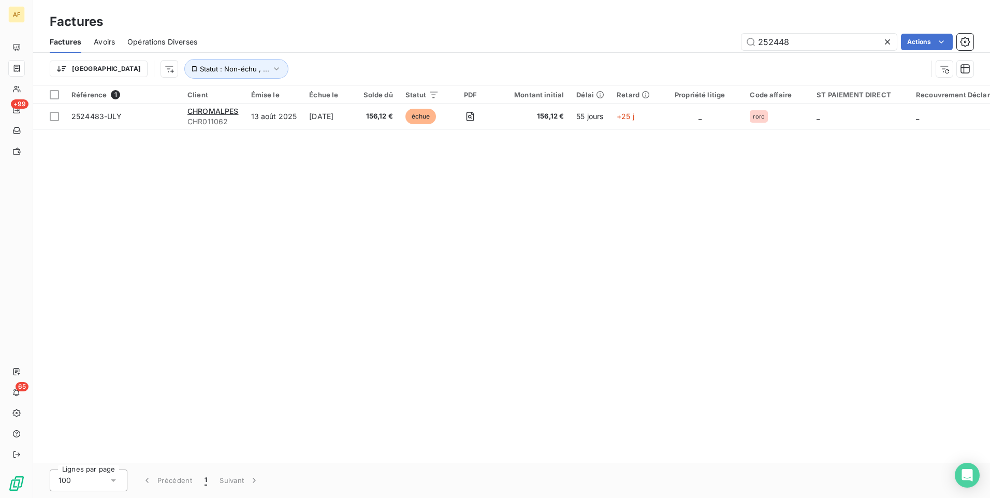
type input "2524486"
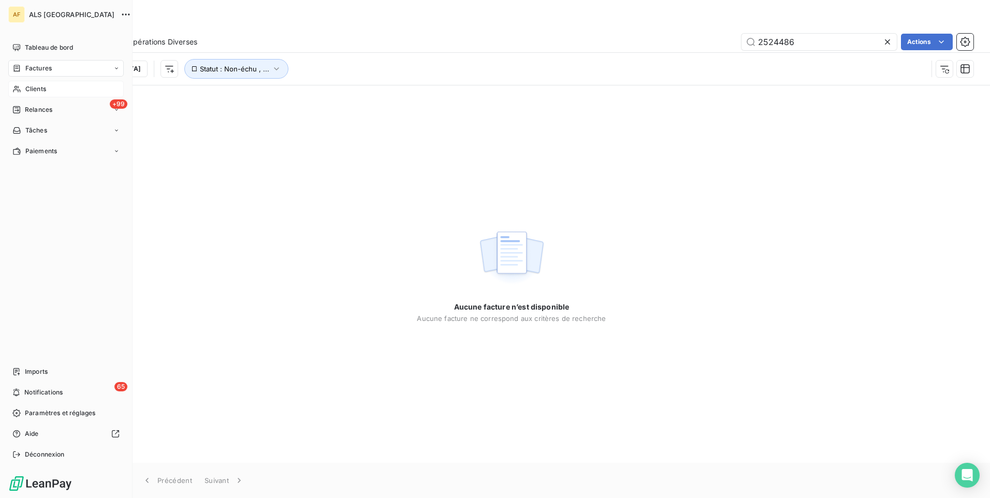
click at [24, 93] on div "Clients" at bounding box center [65, 89] width 115 height 17
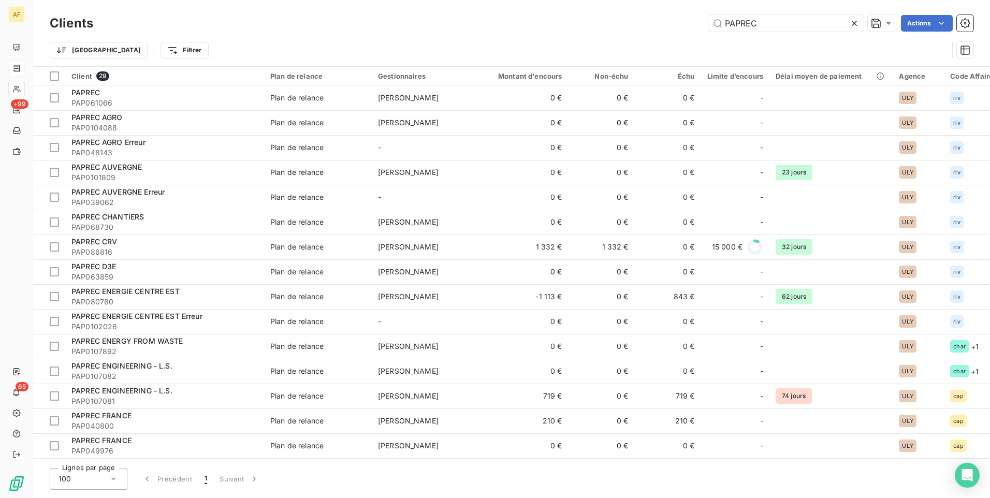
type input "PAPREC"
drag, startPoint x: 774, startPoint y: 20, endPoint x: 644, endPoint y: 26, distance: 130.7
click at [655, 26] on div "PAPREC Actions" at bounding box center [540, 23] width 868 height 17
drag, startPoint x: 777, startPoint y: 24, endPoint x: 785, endPoint y: 27, distance: 7.9
click at [777, 24] on input "PAPREC" at bounding box center [785, 23] width 155 height 17
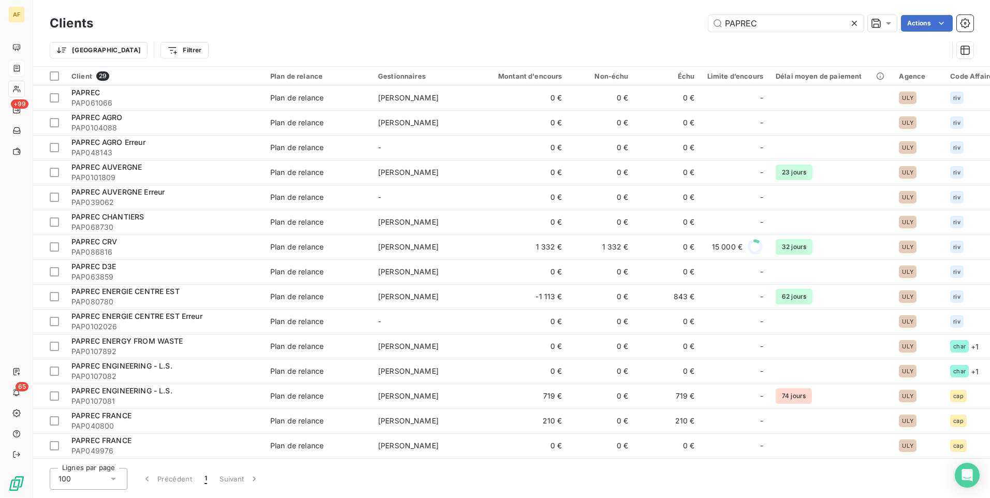
click at [853, 24] on icon at bounding box center [854, 23] width 5 height 5
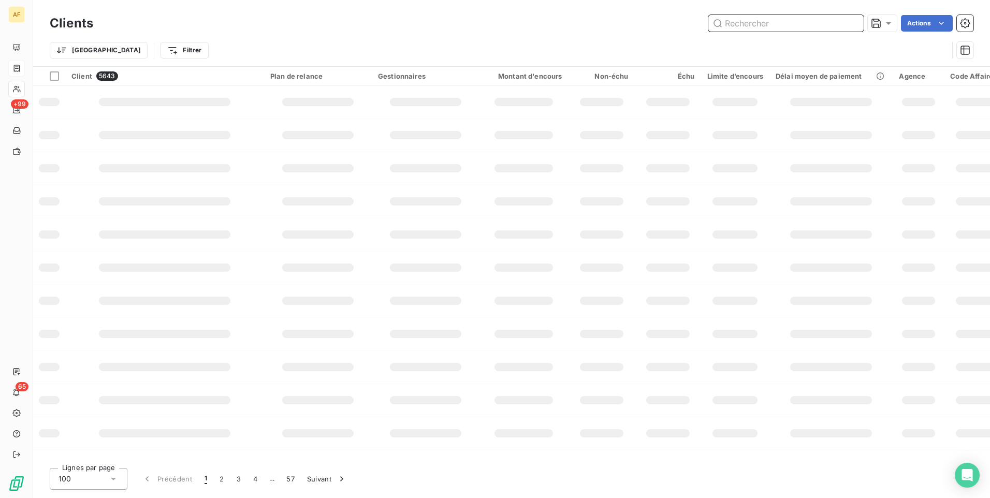
click at [792, 26] on input "text" at bounding box center [785, 23] width 155 height 17
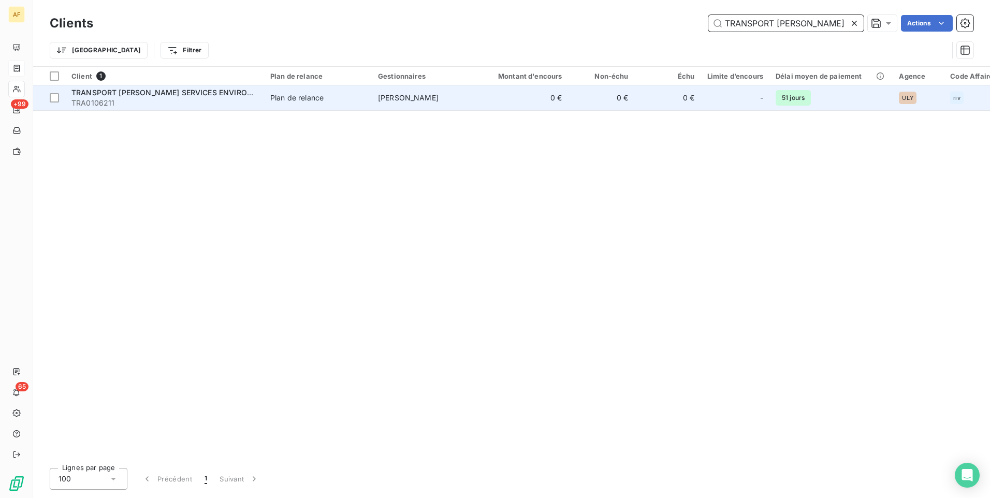
type input "TRANSPORT BENNE"
click at [216, 91] on span "TRANSPORT BENNES SERVICES ENVIRONNEMENT" at bounding box center [177, 92] width 213 height 9
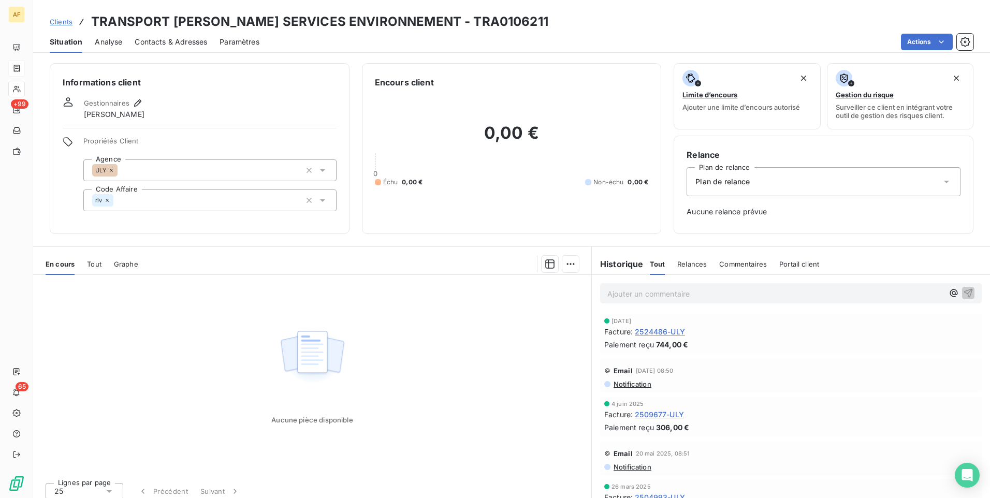
click at [57, 22] on span "Clients" at bounding box center [61, 22] width 23 height 8
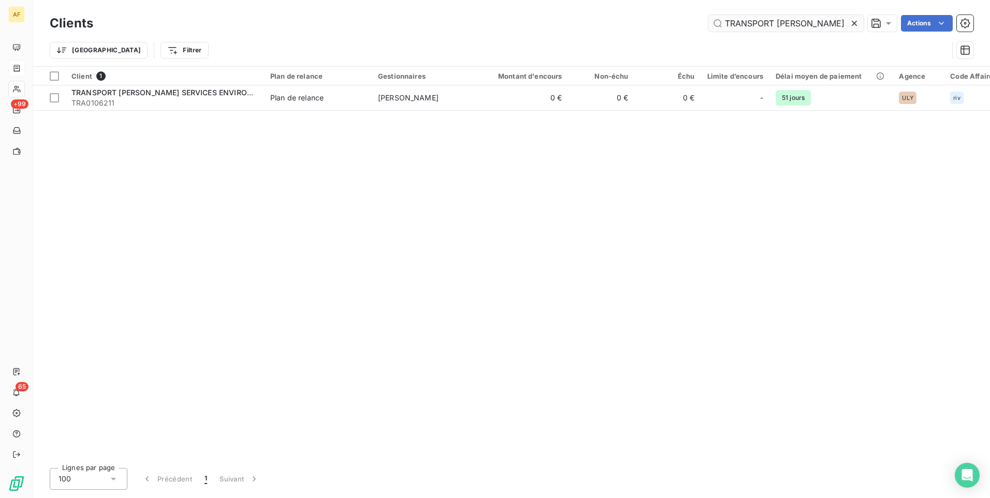
drag, startPoint x: 830, startPoint y: 22, endPoint x: 721, endPoint y: 25, distance: 108.8
click at [721, 25] on input "TRANSPORT BENNE" at bounding box center [785, 23] width 155 height 17
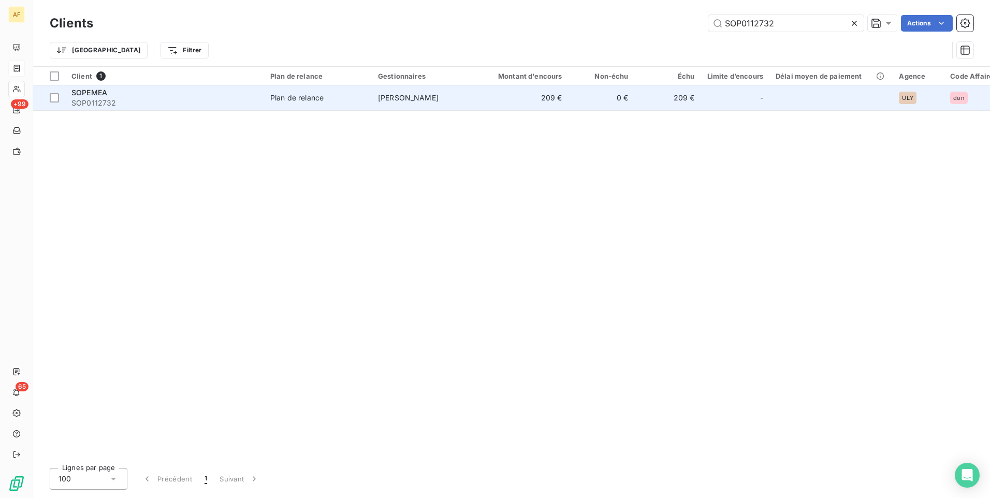
type input "SOP0112732"
click at [99, 94] on span "SOPEMEA" at bounding box center [89, 92] width 36 height 9
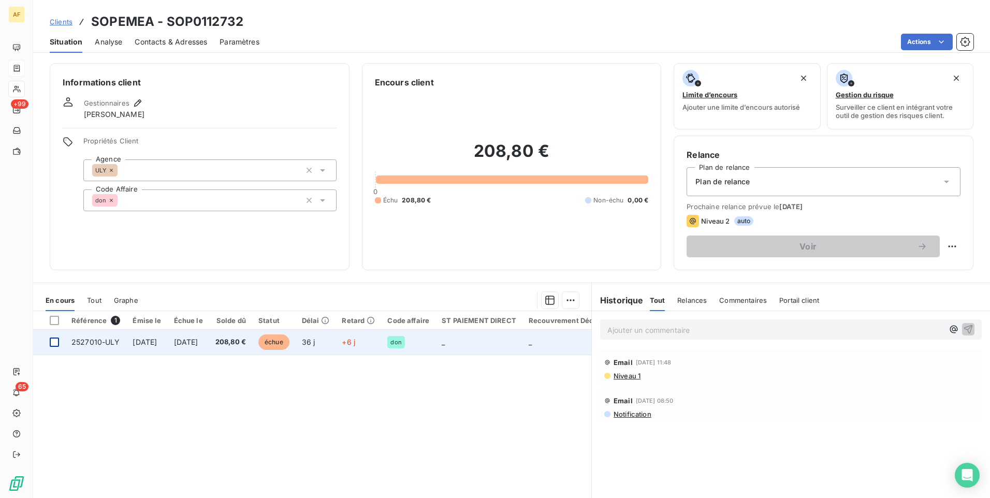
click at [56, 343] on div at bounding box center [54, 342] width 9 height 9
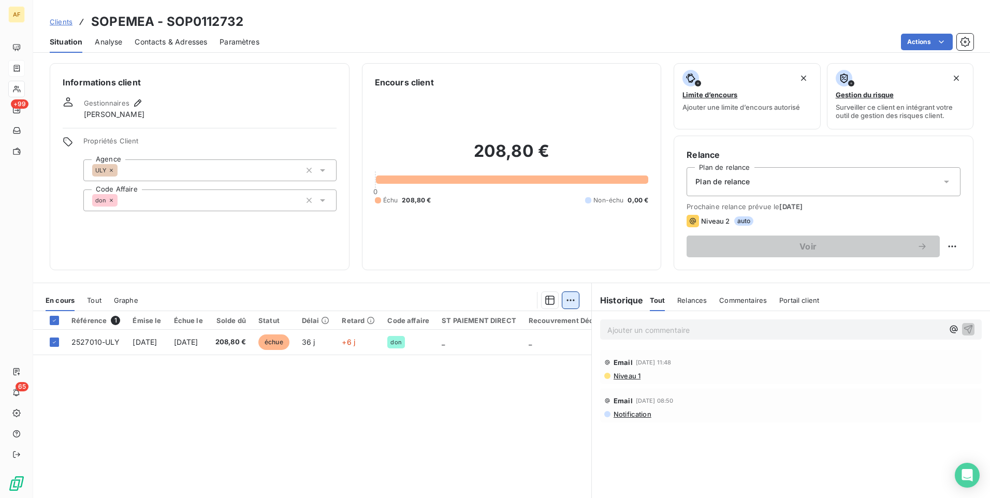
click at [566, 302] on html "AF +99 65 Clients SOPEMEA - SOP0112732 Situation Analyse Contacts & Adresses Pa…" at bounding box center [495, 249] width 990 height 498
click at [535, 339] on div "Ajouter une promesse de paiement (1 facture)" at bounding box center [478, 342] width 183 height 17
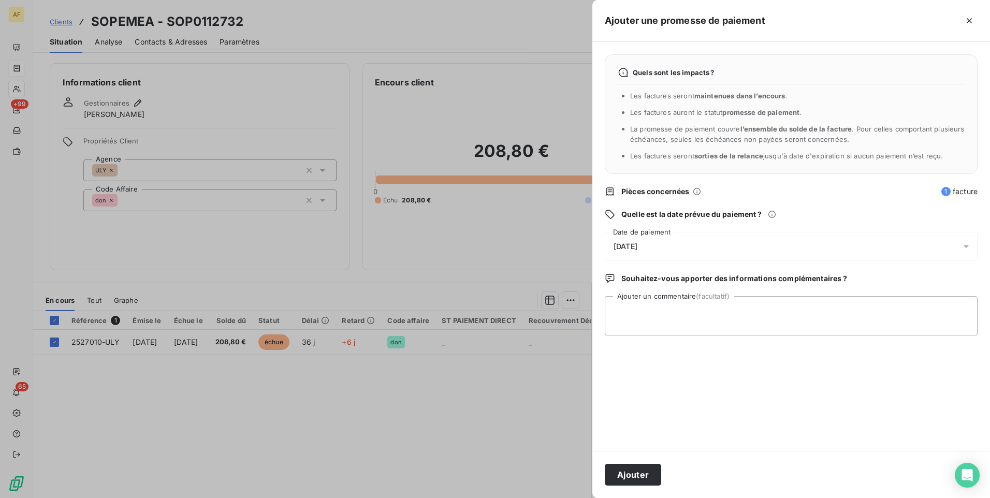
click at [657, 248] on div "08/10/2025" at bounding box center [791, 246] width 373 height 29
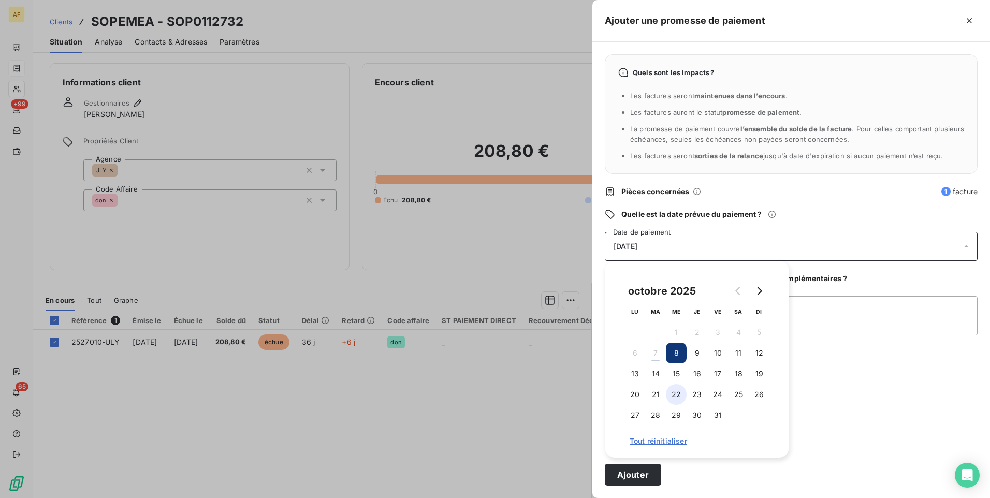
click at [674, 390] on button "22" at bounding box center [676, 394] width 21 height 21
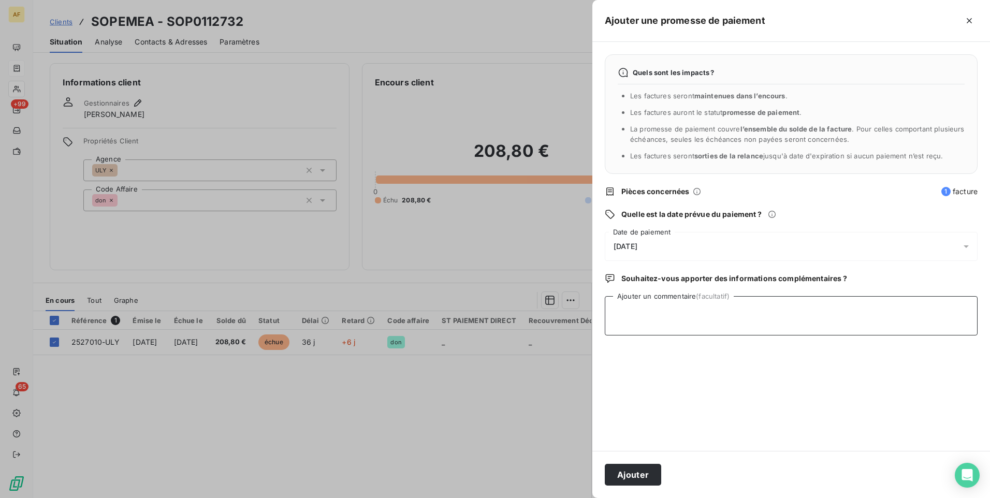
click at [790, 329] on textarea "Ajouter un commentaire (facultatif)" at bounding box center [791, 315] width 373 height 39
type textarea "15/10/2025"
click at [635, 482] on button "Ajouter" at bounding box center [633, 475] width 56 height 22
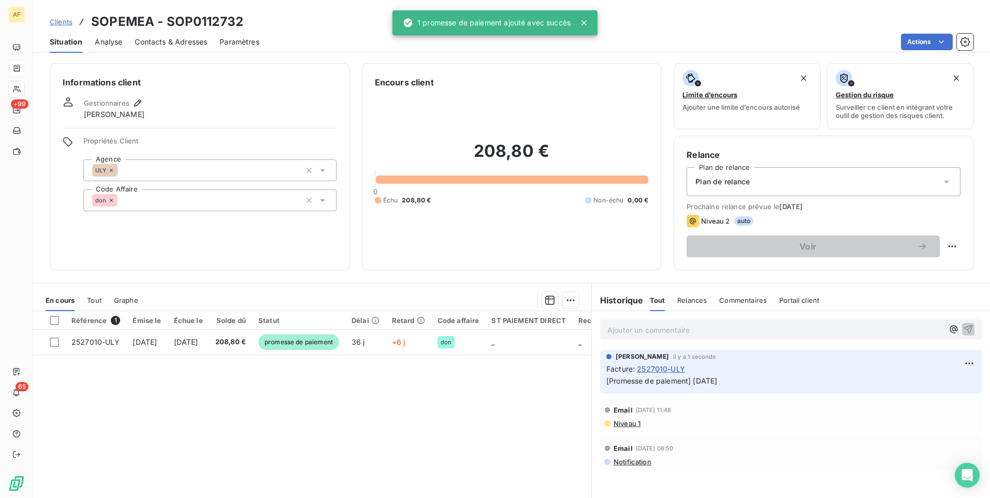
click at [73, 23] on div "Clients SOPEMEA - SOP0112732" at bounding box center [147, 21] width 194 height 19
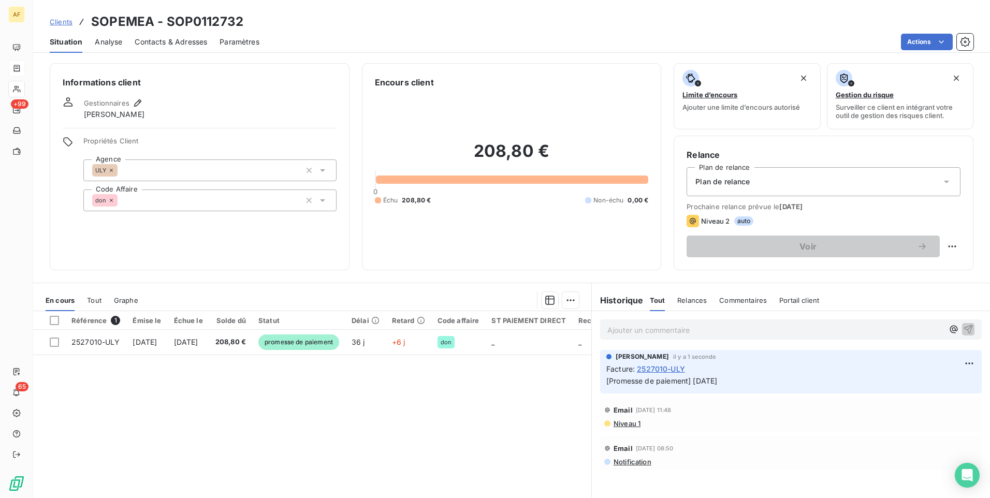
click at [65, 23] on span "Clients" at bounding box center [61, 22] width 23 height 8
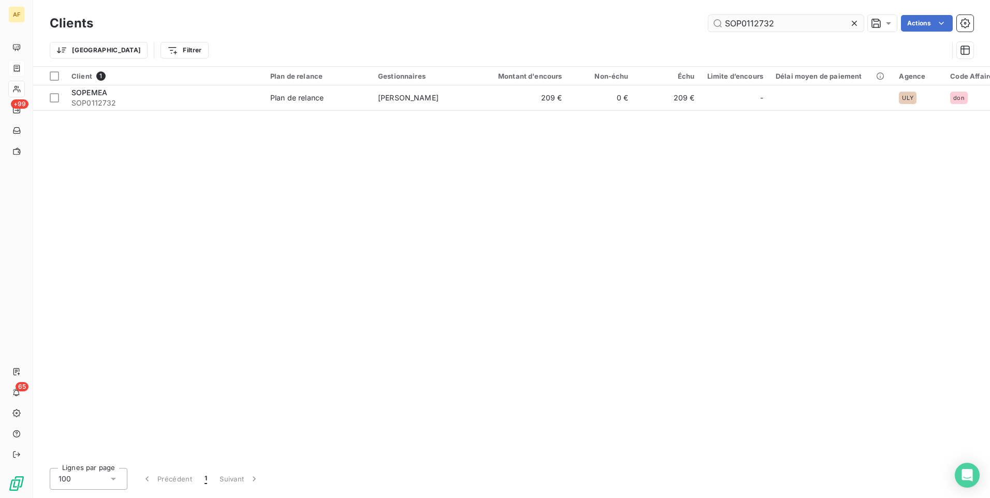
drag, startPoint x: 779, startPoint y: 23, endPoint x: 722, endPoint y: 24, distance: 57.0
click at [722, 24] on input "SOP0112732" at bounding box center [785, 23] width 155 height 17
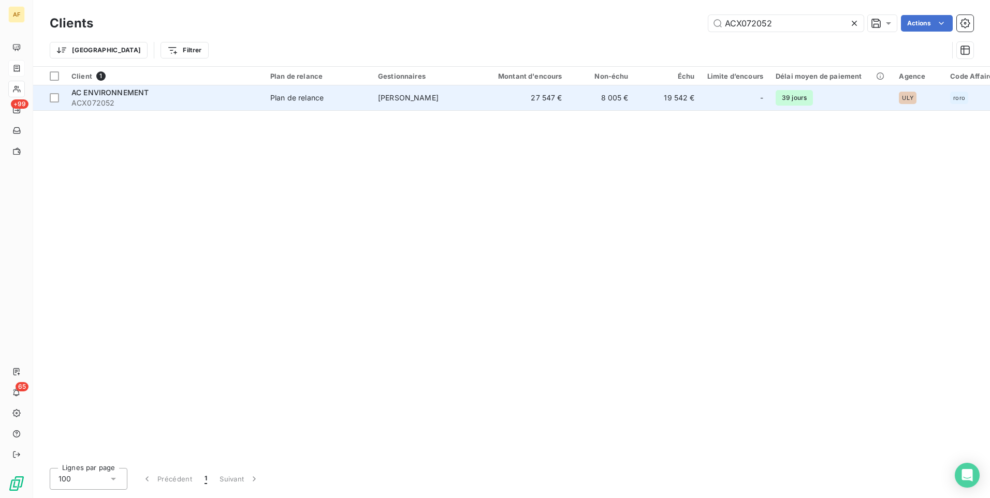
type input "ACX072052"
click at [126, 94] on span "AC ENVIRONNEMENT" at bounding box center [109, 92] width 77 height 9
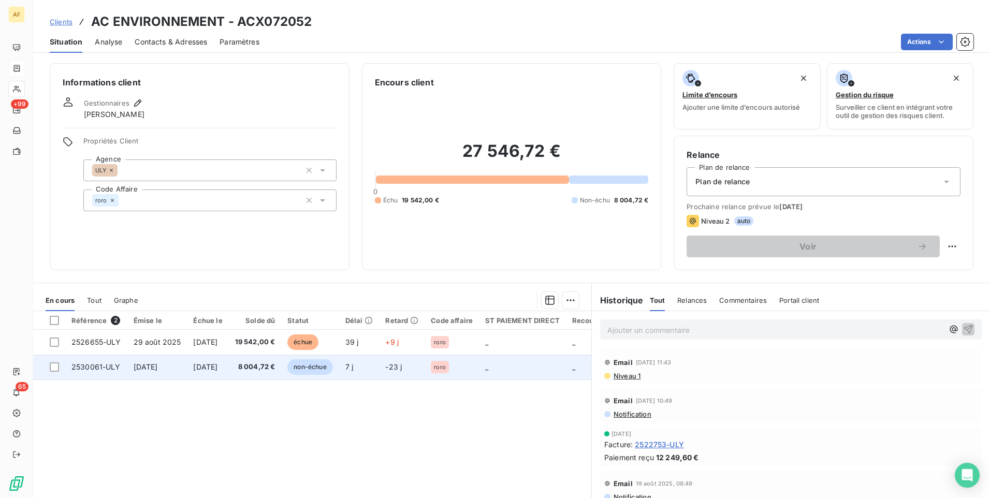
drag, startPoint x: 55, startPoint y: 344, endPoint x: 109, endPoint y: 366, distance: 57.6
click at [56, 344] on div at bounding box center [54, 342] width 9 height 9
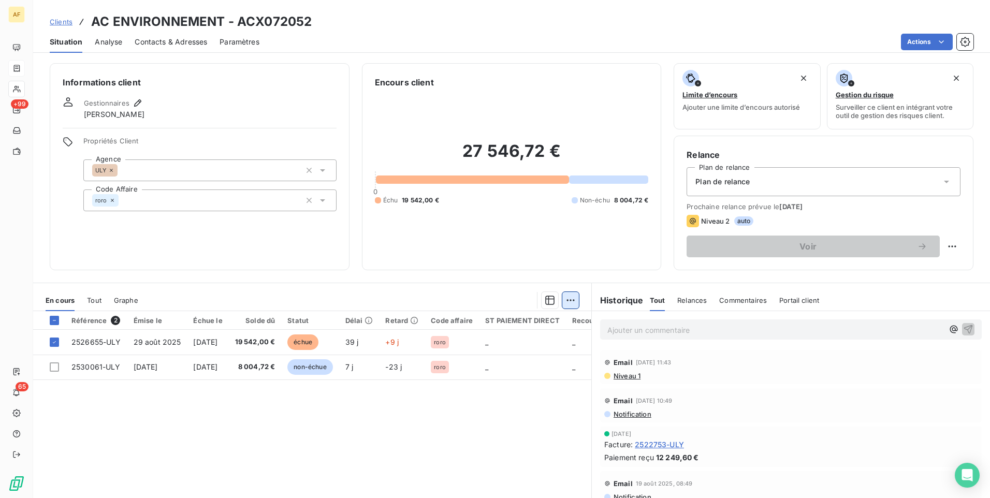
click at [566, 306] on html "AF +99 65 Clients AC ENVIRONNEMENT - ACX072052 Situation Analyse Contacts & Adr…" at bounding box center [495, 249] width 990 height 498
click at [535, 341] on div "Ajouter une promesse de paiement (1 facture)" at bounding box center [478, 342] width 183 height 17
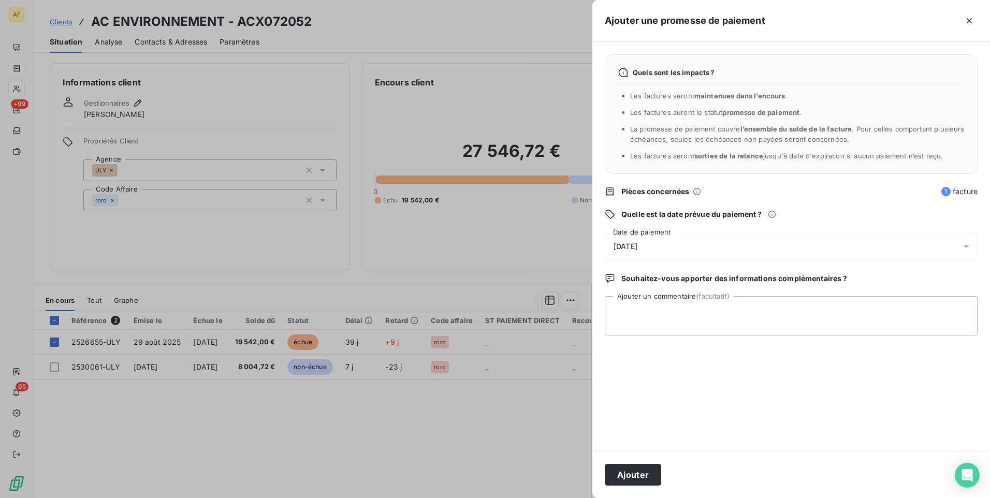
click at [683, 248] on div "08/10/2025" at bounding box center [791, 246] width 373 height 29
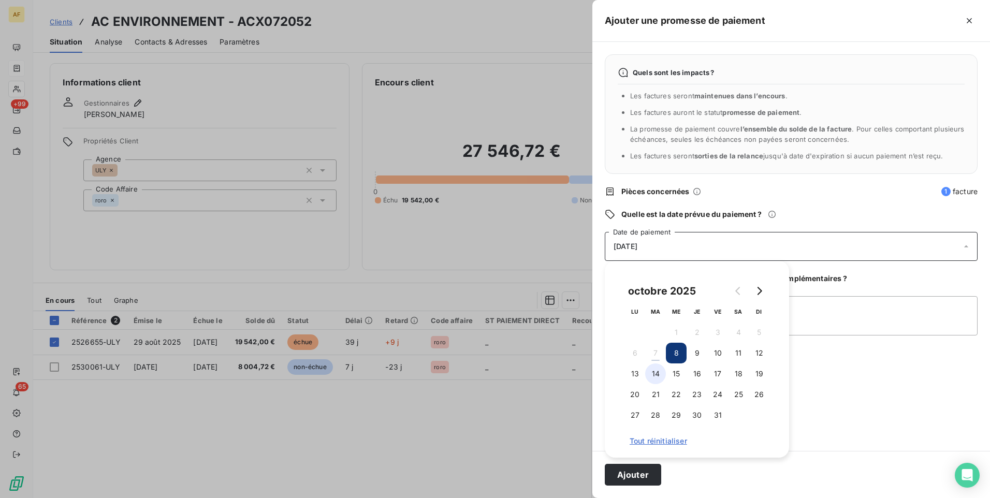
click at [657, 373] on button "14" at bounding box center [655, 374] width 21 height 21
click at [815, 317] on textarea "Ajouter un commentaire (facultatif)" at bounding box center [791, 315] width 373 height 39
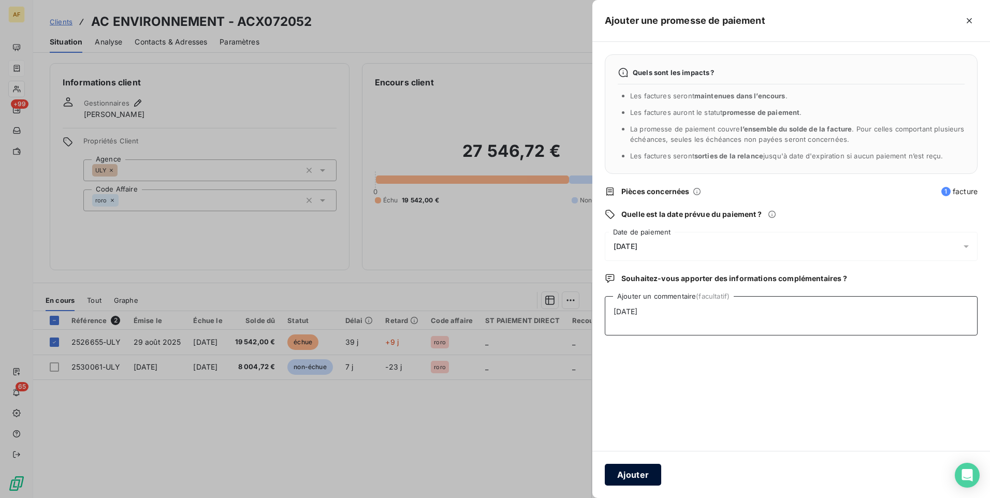
type textarea "07/10/2025"
click at [644, 471] on button "Ajouter" at bounding box center [633, 475] width 56 height 22
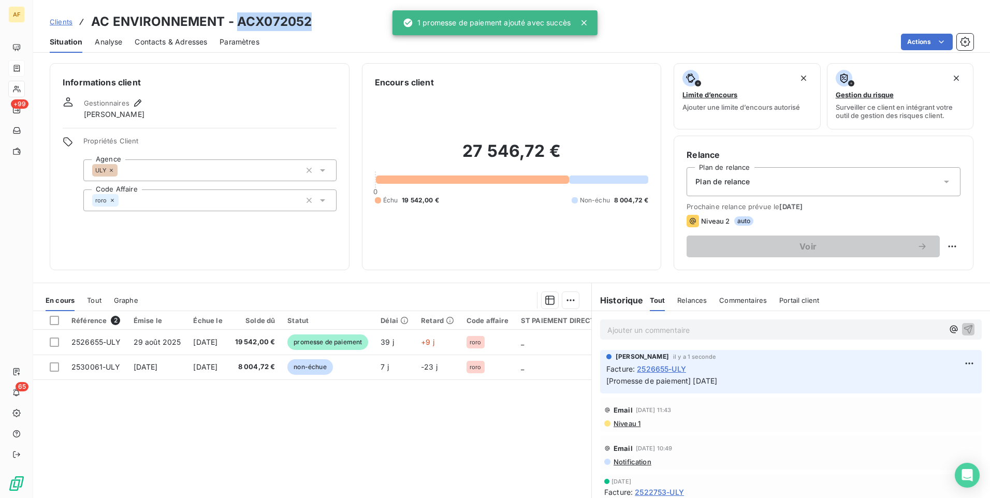
drag, startPoint x: 237, startPoint y: 23, endPoint x: 313, endPoint y: 24, distance: 76.1
click at [313, 24] on div "Clients AC ENVIRONNEMENT - ACX072052" at bounding box center [511, 21] width 957 height 19
drag, startPoint x: 313, startPoint y: 24, endPoint x: 300, endPoint y: 24, distance: 12.4
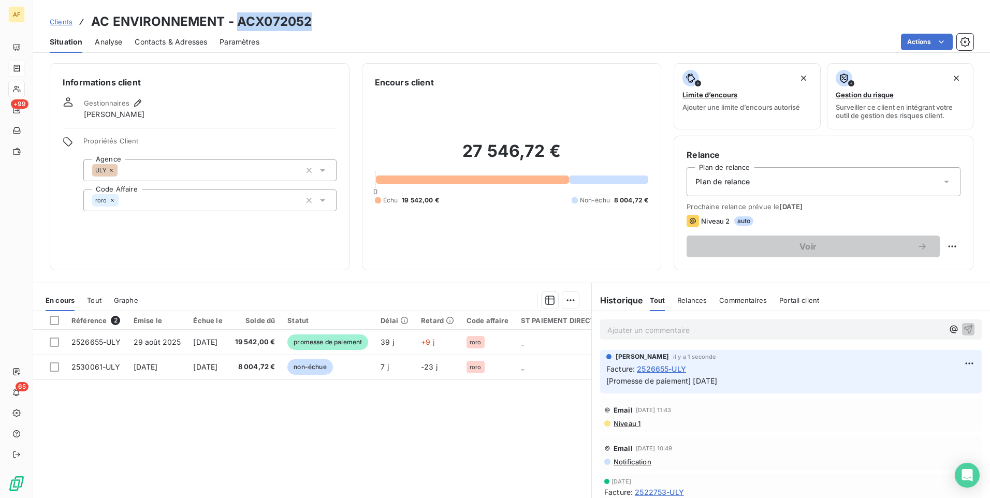
copy h3 "ACX072052"
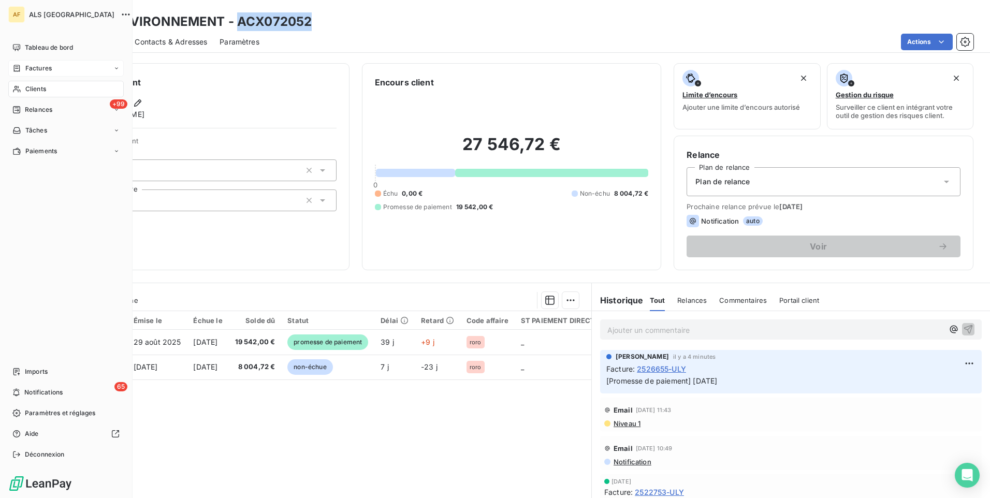
click at [51, 73] on div "Factures" at bounding box center [65, 68] width 115 height 17
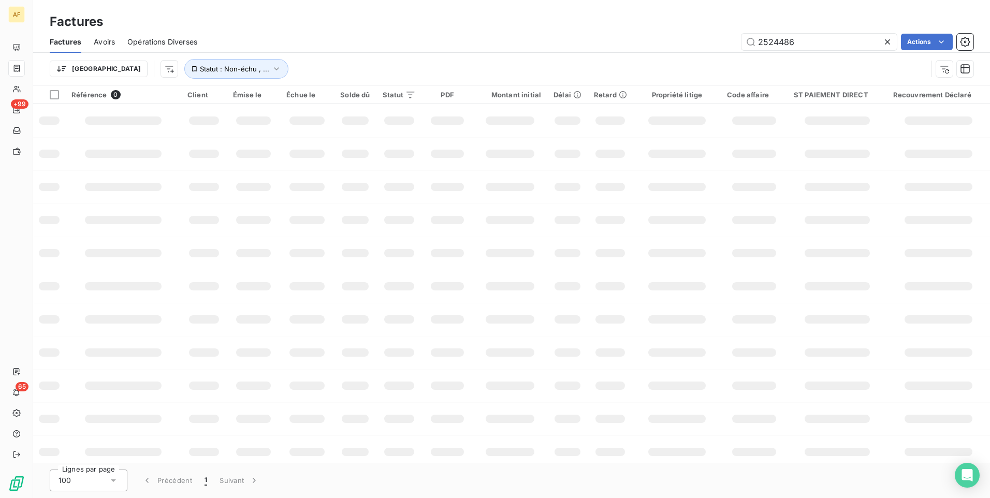
drag, startPoint x: 714, startPoint y: 44, endPoint x: 686, endPoint y: 46, distance: 28.0
click at [700, 45] on div "2524486 Actions" at bounding box center [592, 42] width 764 height 17
type input "2525437"
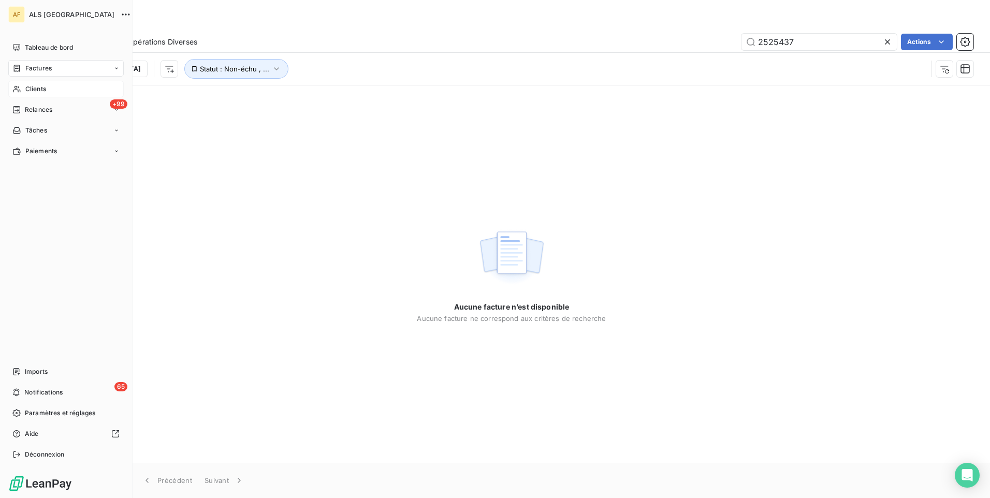
drag, startPoint x: 27, startPoint y: 89, endPoint x: 83, endPoint y: 90, distance: 56.5
click at [27, 89] on span "Clients" at bounding box center [35, 88] width 21 height 9
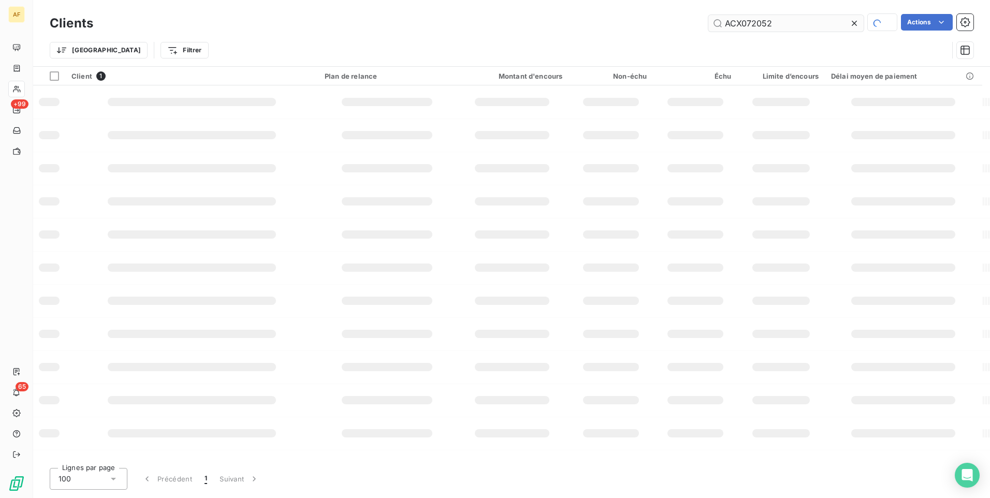
drag, startPoint x: 786, startPoint y: 24, endPoint x: 713, endPoint y: 31, distance: 73.8
click at [710, 31] on input "ACX072052" at bounding box center [785, 23] width 155 height 17
type input "SAI0112975"
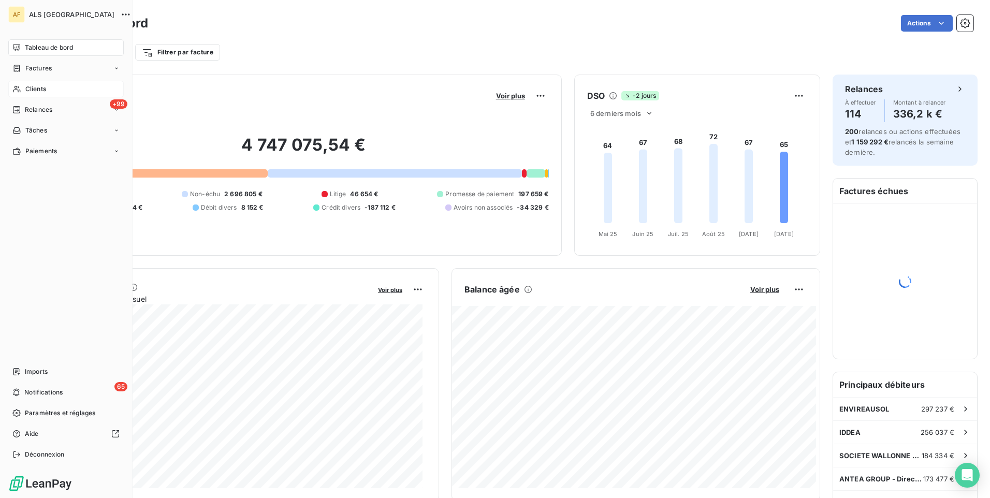
click at [24, 86] on div "Clients" at bounding box center [65, 89] width 115 height 17
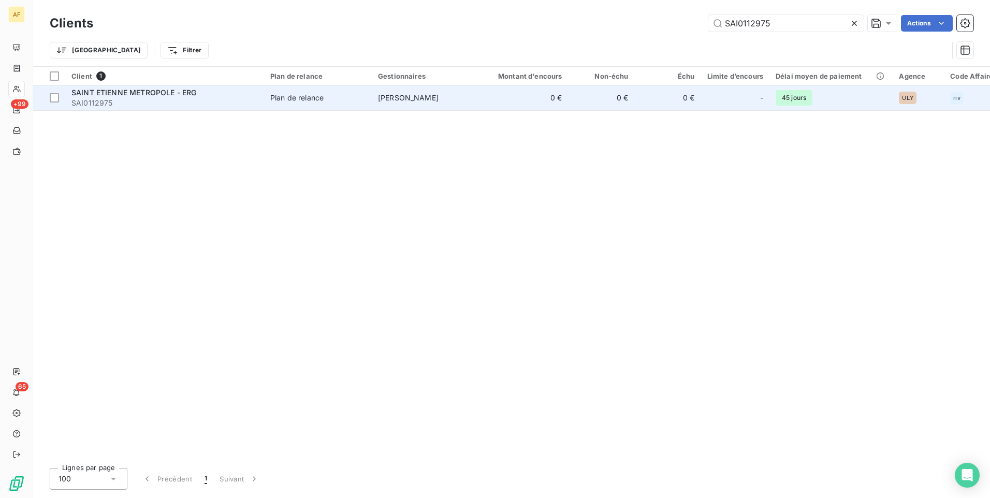
type input "SAI0112975"
click at [166, 92] on span "SAINT ETIENNE METROPOLE - ERG" at bounding box center [133, 92] width 125 height 9
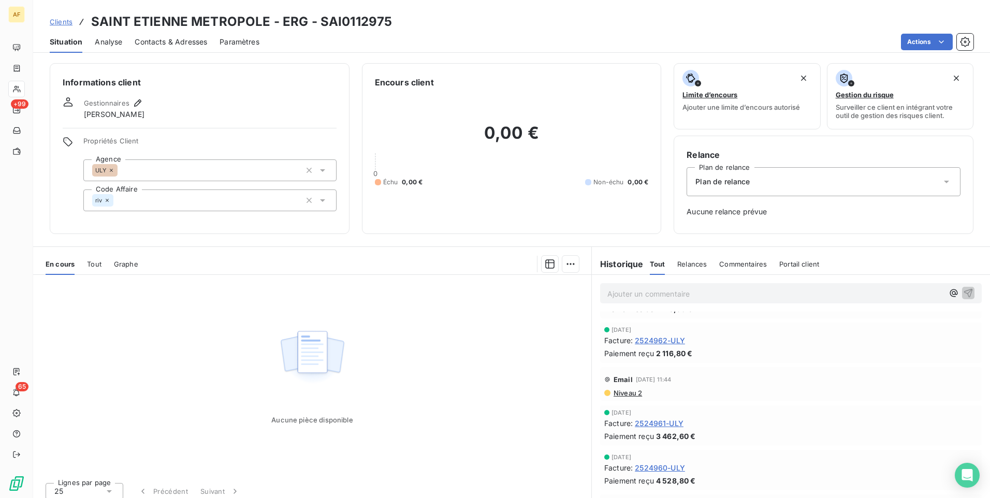
scroll to position [52, 0]
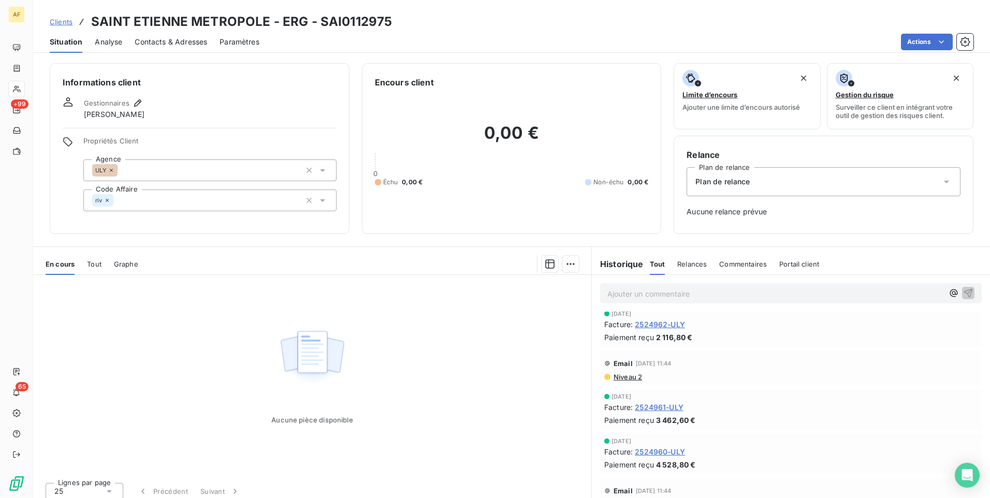
drag, startPoint x: 64, startPoint y: 25, endPoint x: 69, endPoint y: 28, distance: 6.0
click at [64, 26] on link "Clients" at bounding box center [61, 22] width 23 height 10
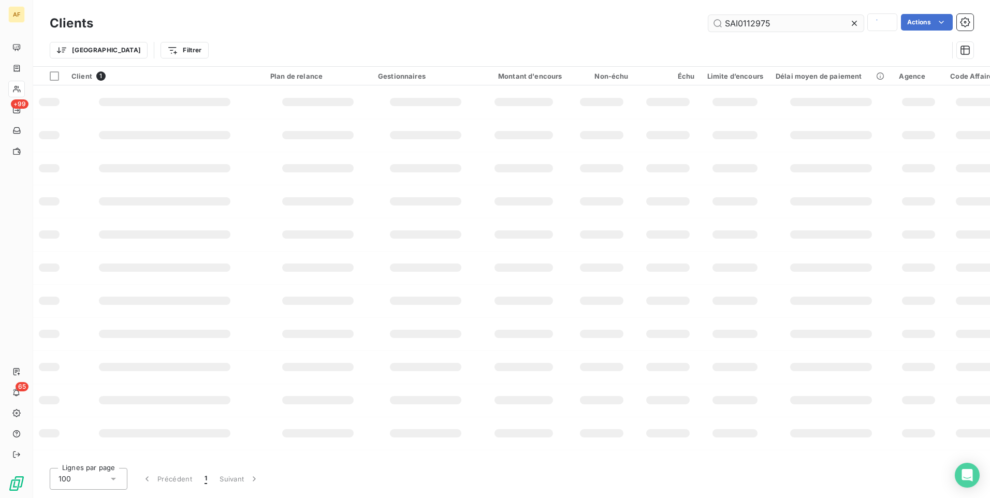
drag, startPoint x: 787, startPoint y: 26, endPoint x: 734, endPoint y: 27, distance: 52.8
click at [723, 27] on input "SAI0112975" at bounding box center [785, 23] width 155 height 17
click at [793, 23] on input "GRO038555" at bounding box center [785, 23] width 155 height 17
type input "GRO038555"
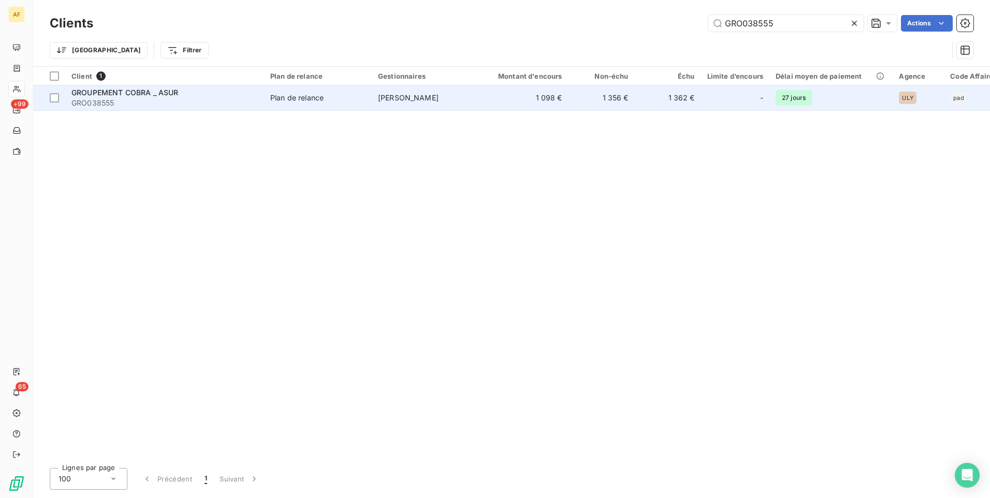
click at [146, 92] on span "GROUPEMENT COBRA _ ASUR" at bounding box center [124, 92] width 107 height 9
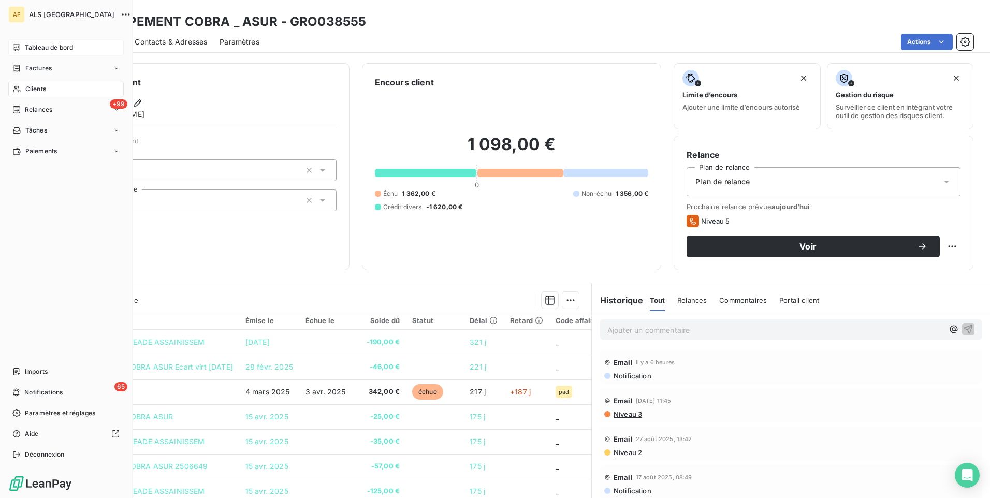
click at [41, 48] on span "Tableau de bord" at bounding box center [49, 47] width 48 height 9
